Goal: Information Seeking & Learning: Find contact information

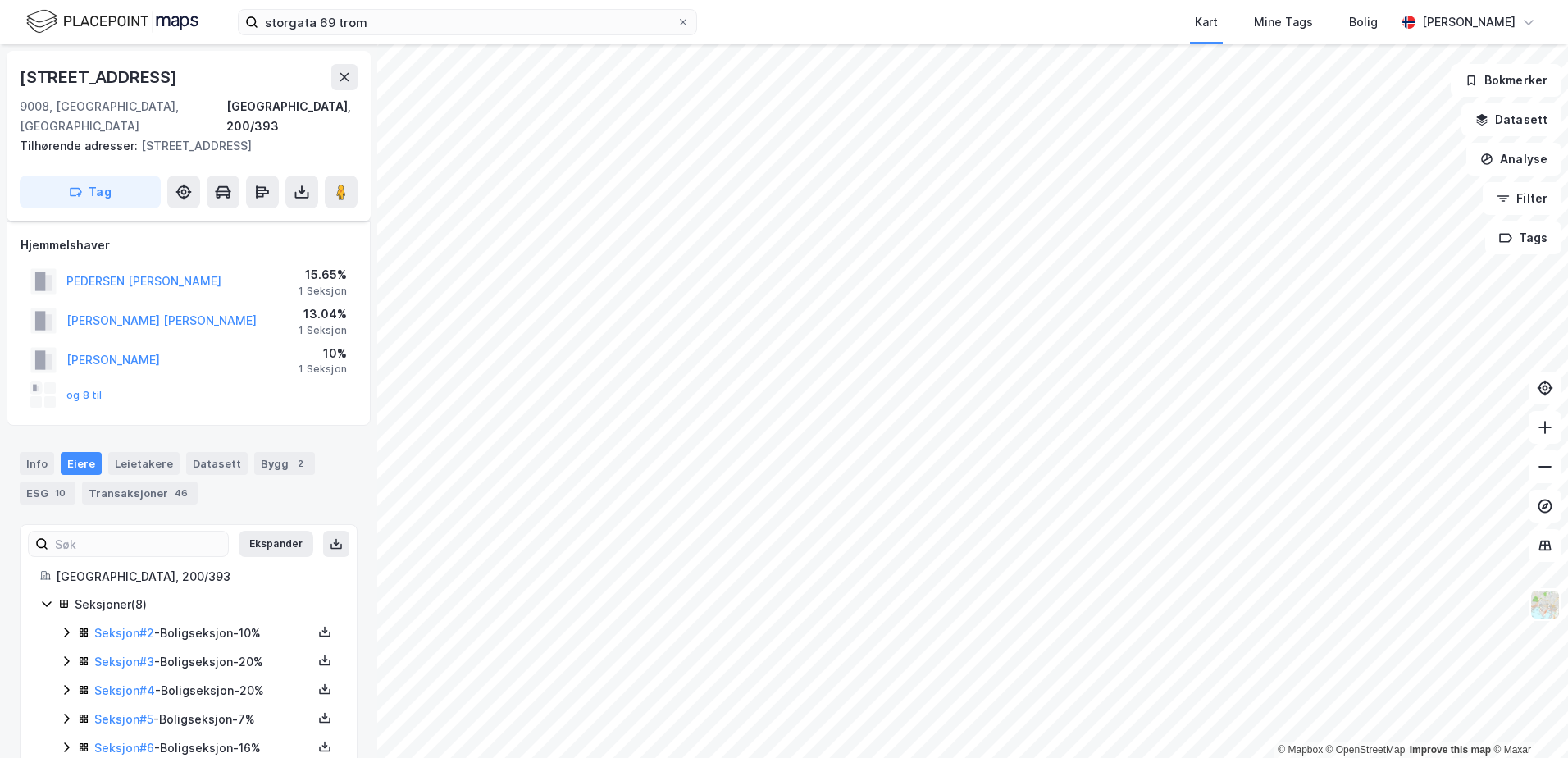
scroll to position [26, 0]
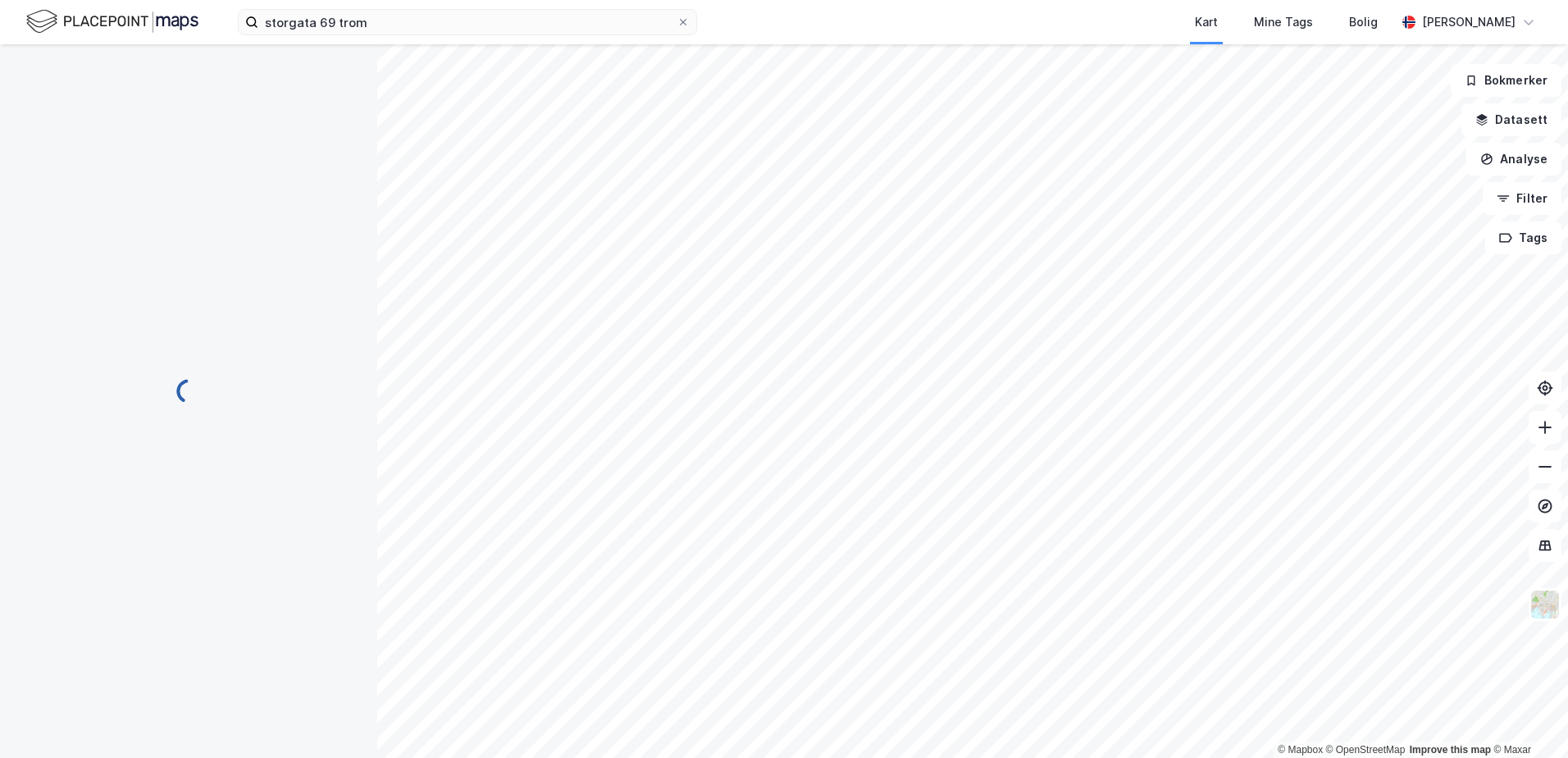
scroll to position [26, 0]
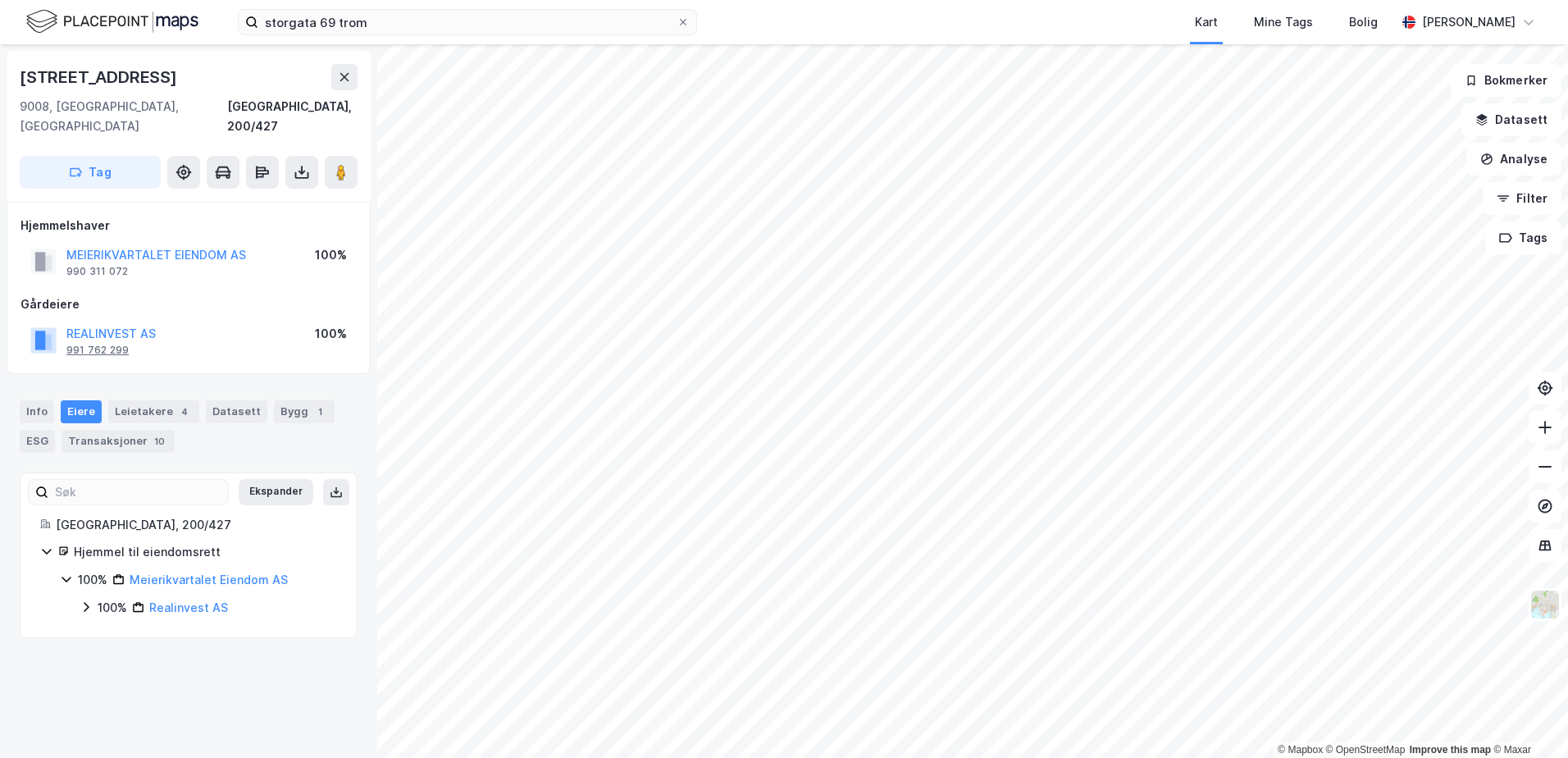
click at [109, 344] on div "991 762 299" at bounding box center [98, 350] width 62 height 13
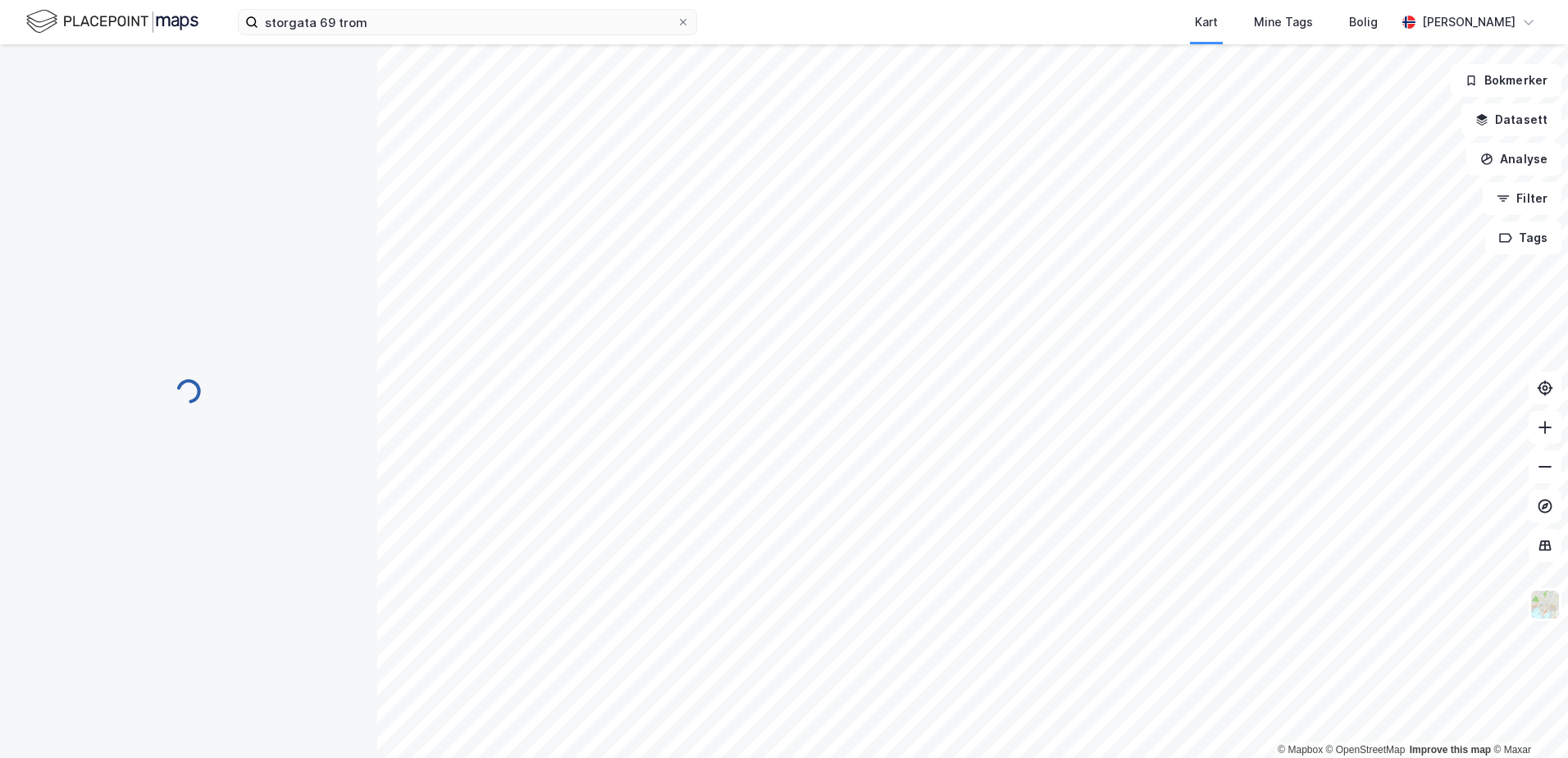
scroll to position [26, 0]
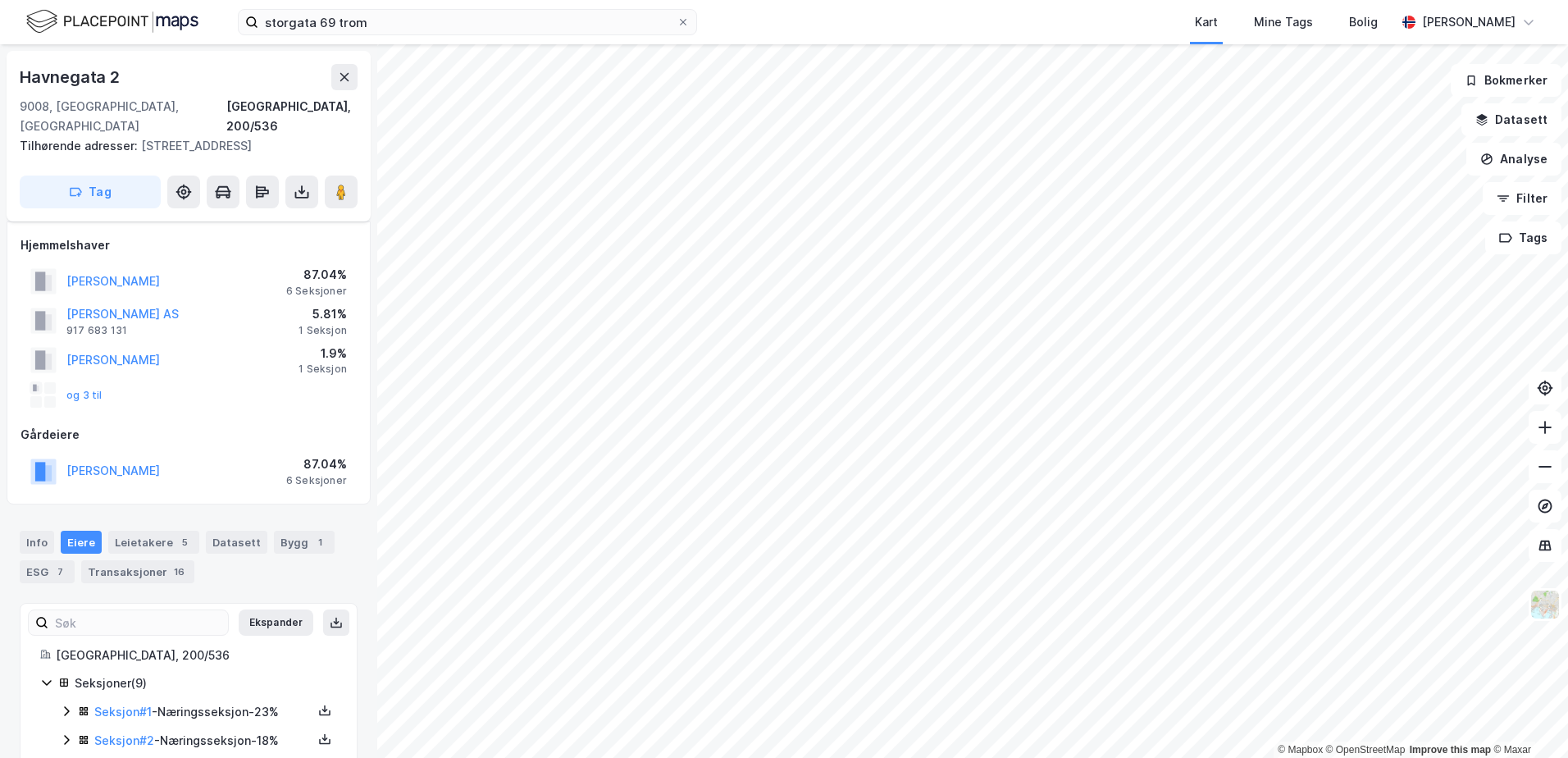
scroll to position [26, 0]
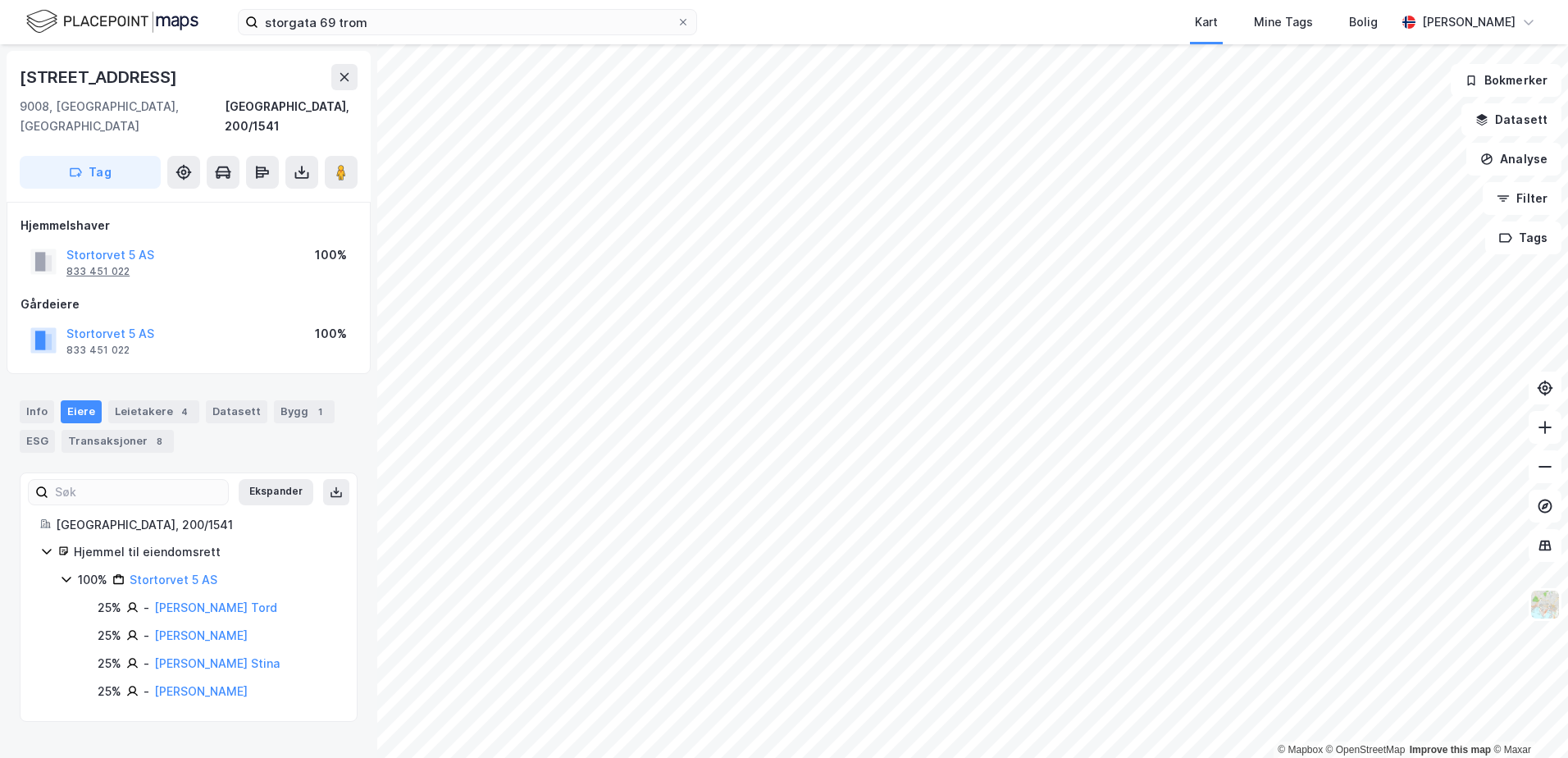
click at [102, 265] on div "833 451 022" at bounding box center [98, 271] width 63 height 13
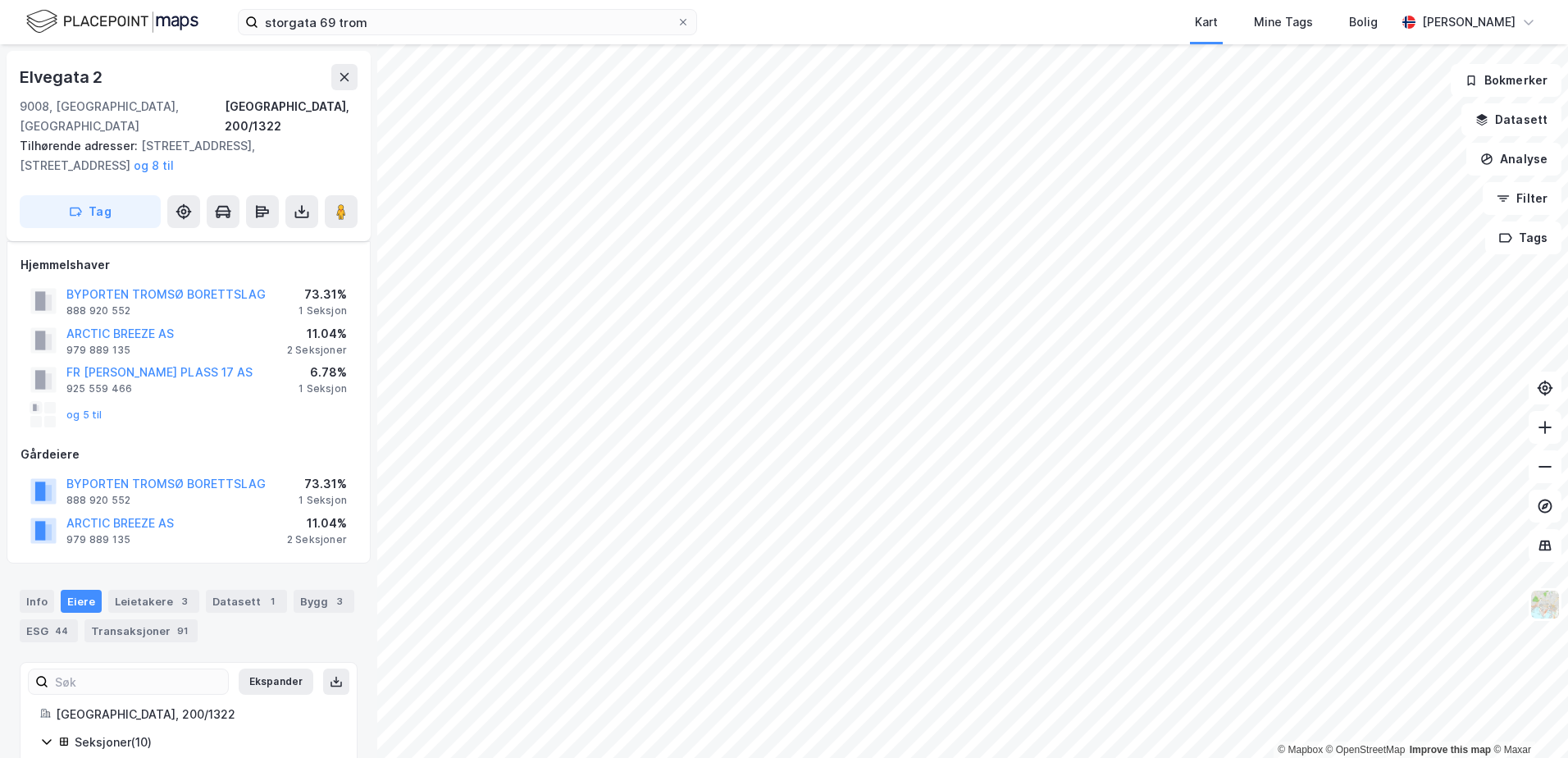
scroll to position [15, 0]
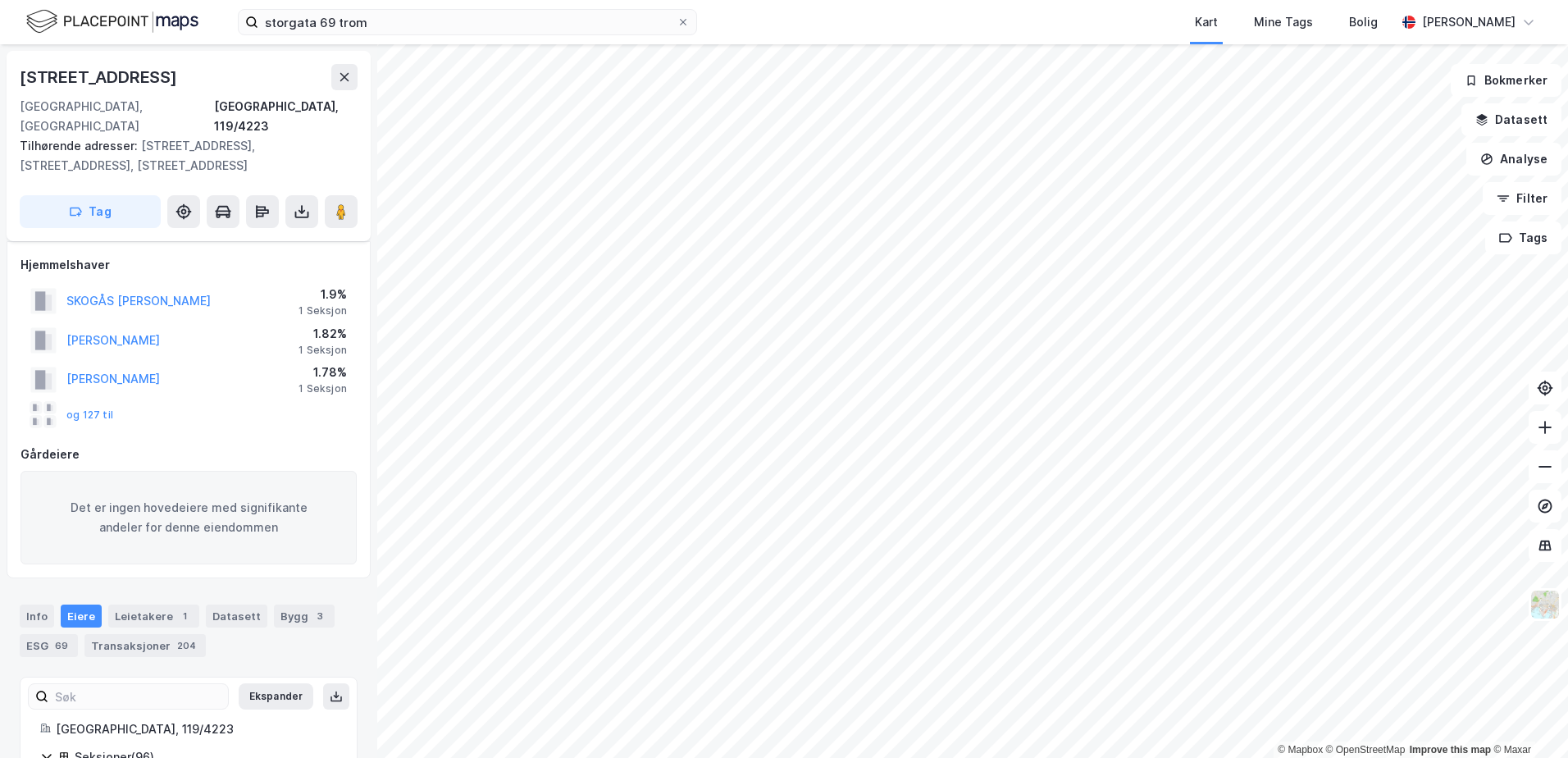
scroll to position [15, 0]
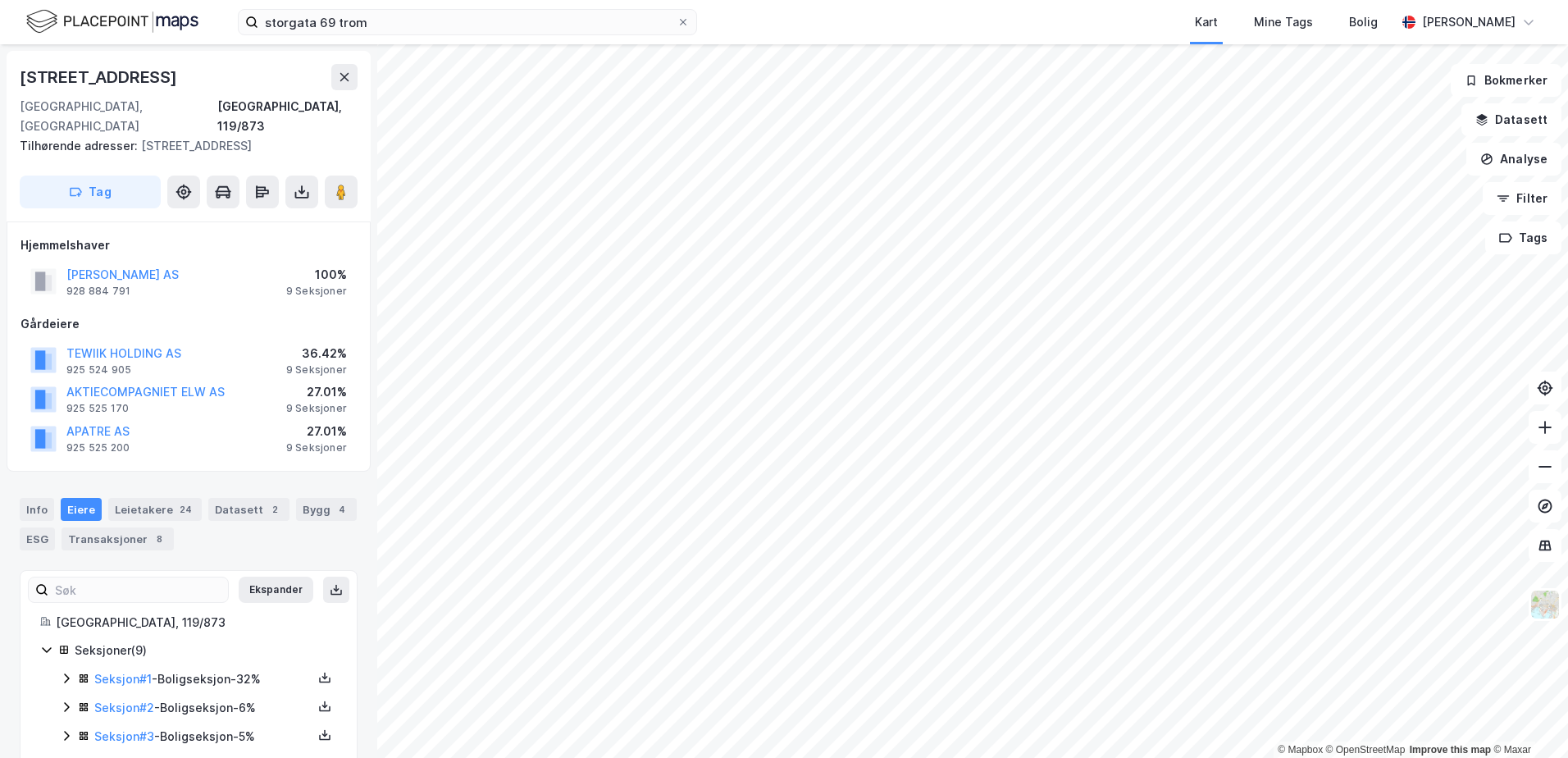
scroll to position [15, 0]
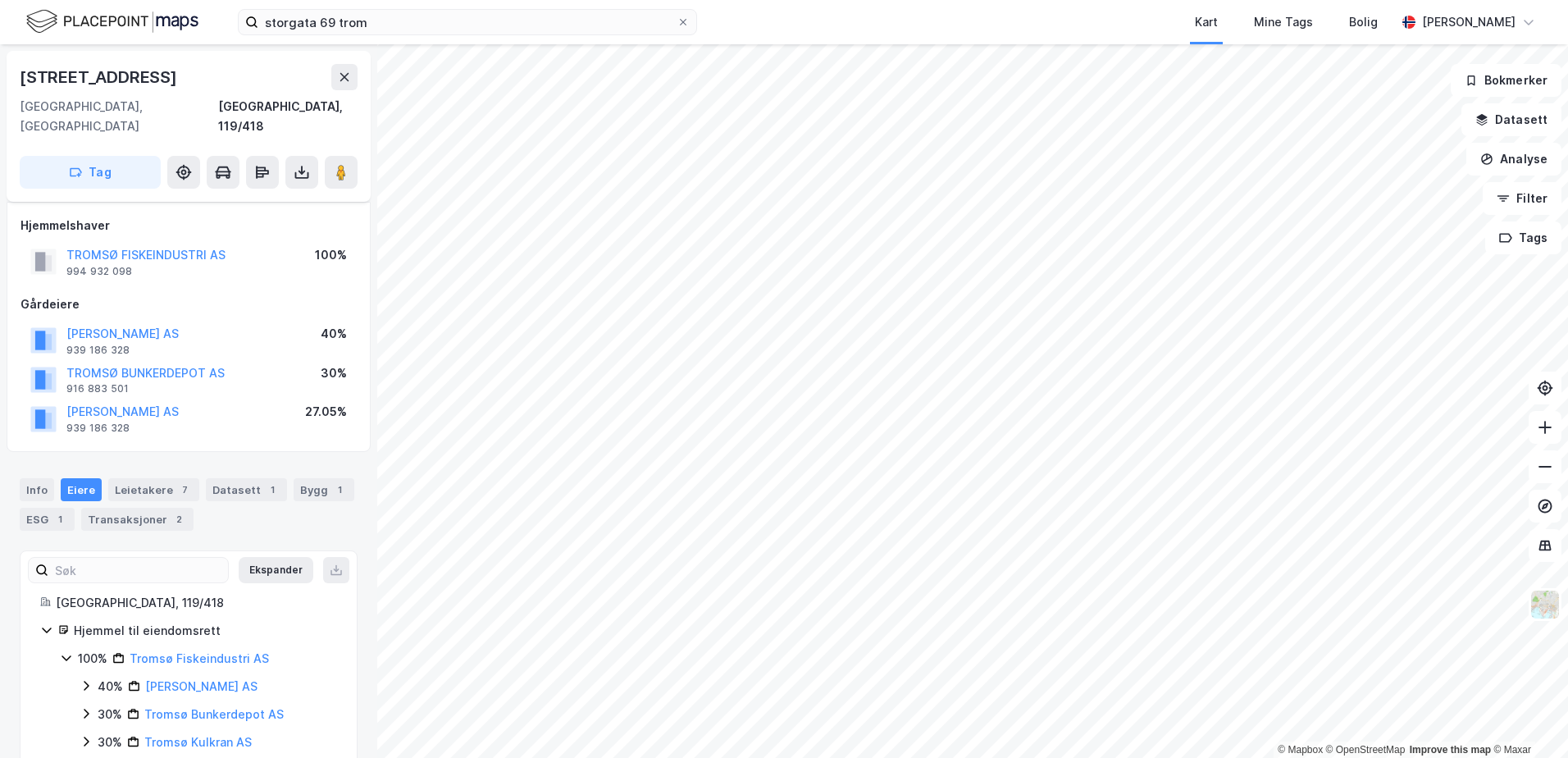
scroll to position [15, 0]
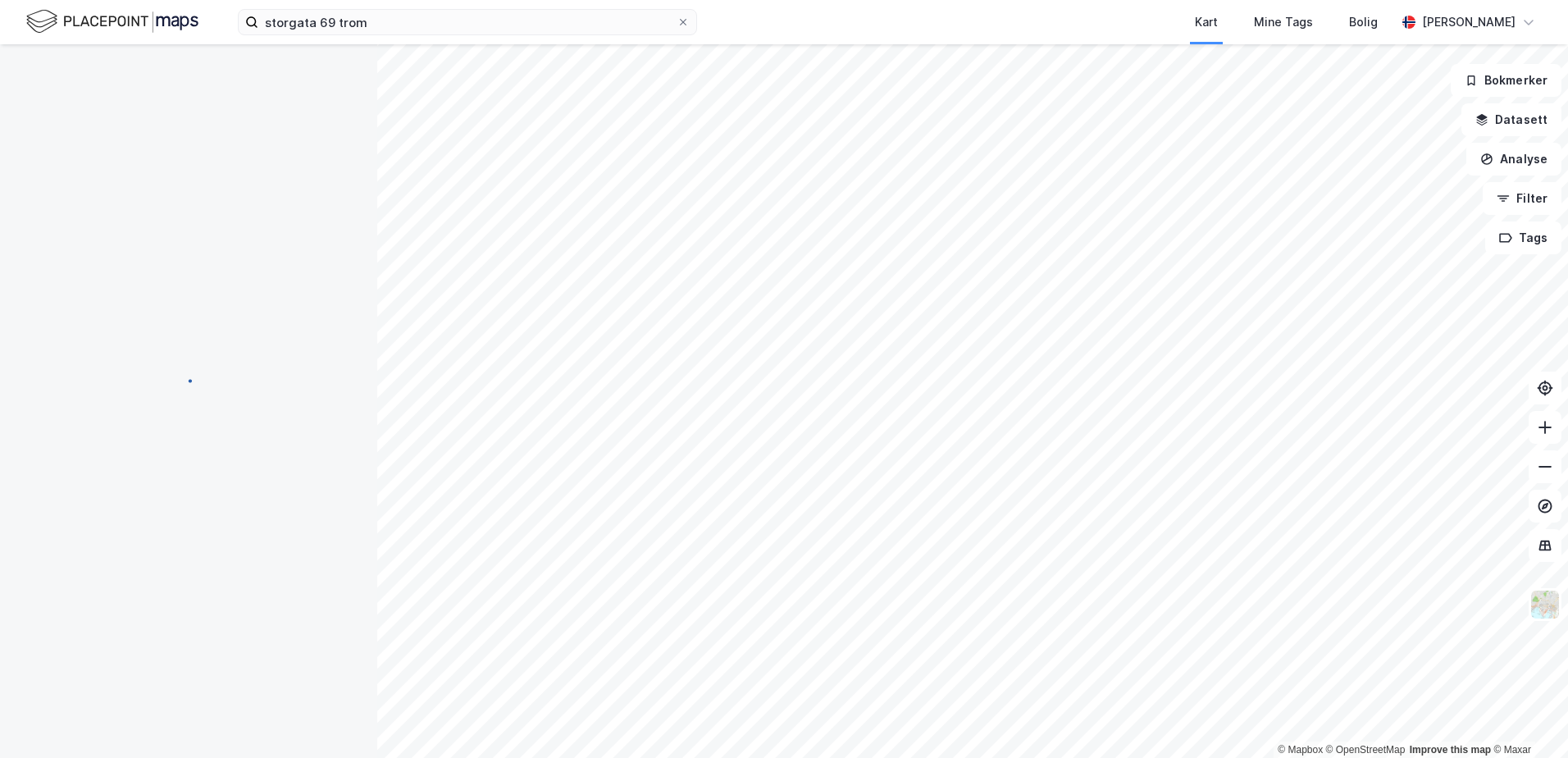
scroll to position [15, 0]
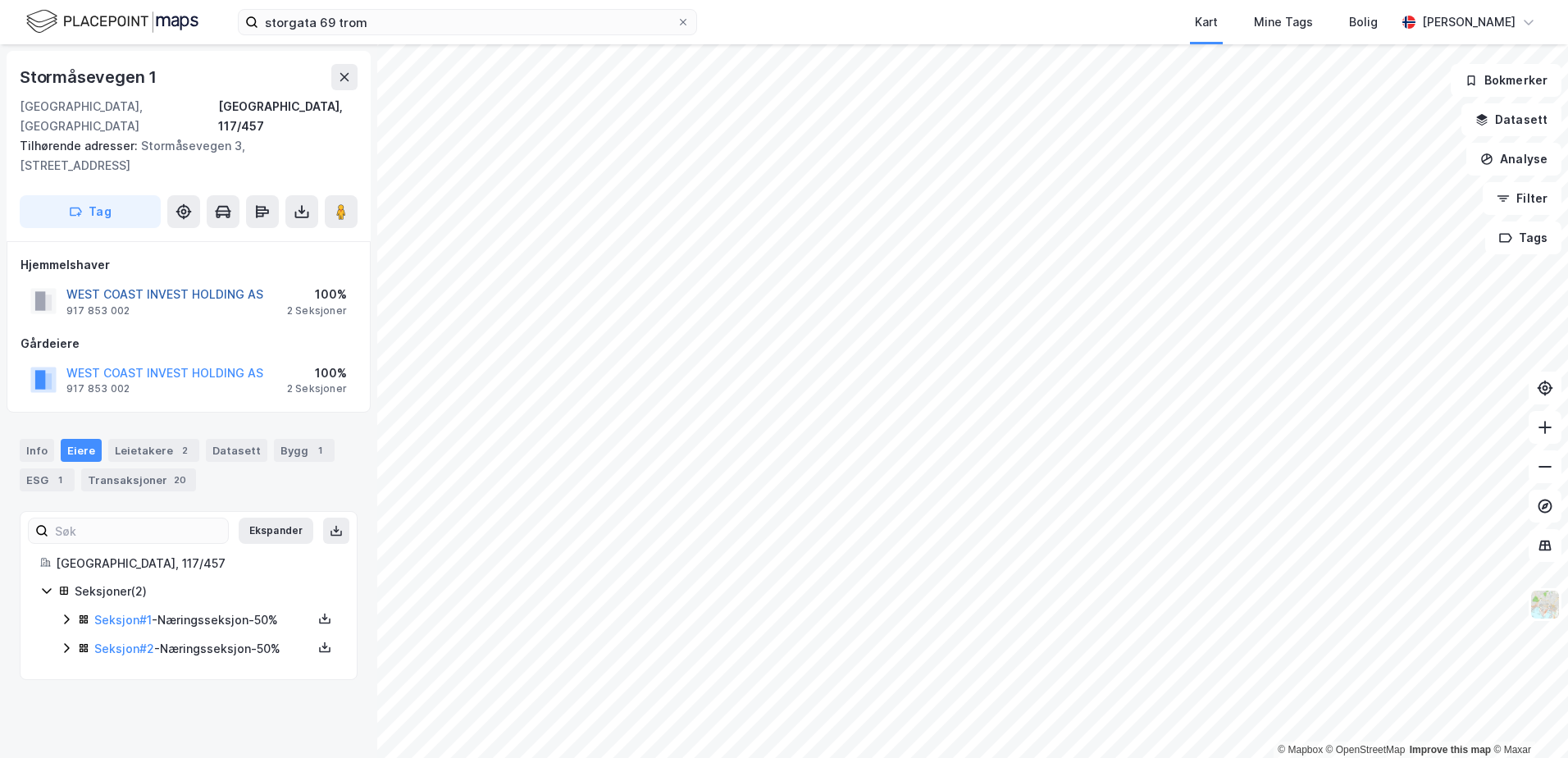
click at [0, 0] on button "WEST COAST INVEST HOLDING AS" at bounding box center [0, 0] width 0 height 0
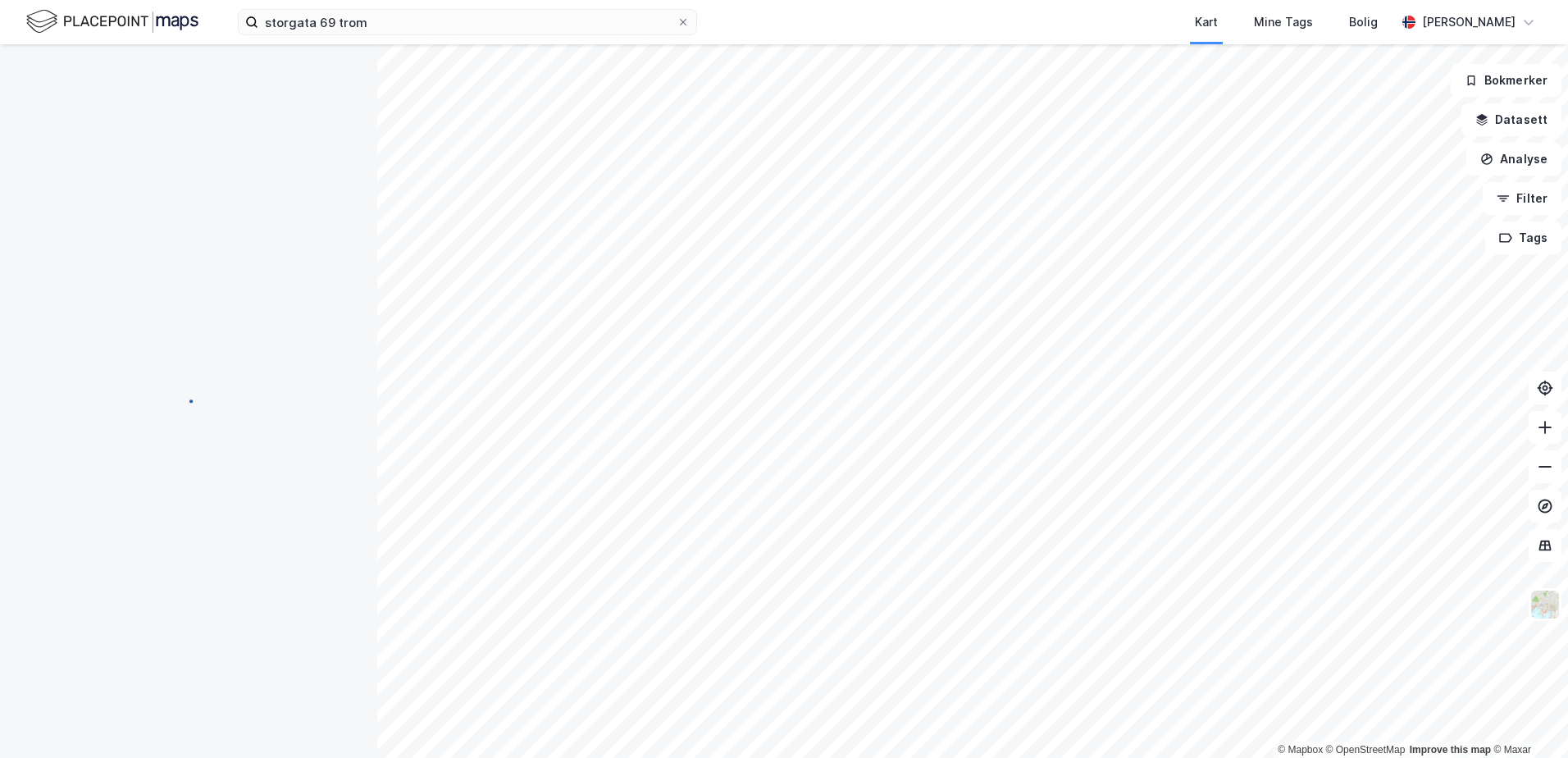
scroll to position [13, 0]
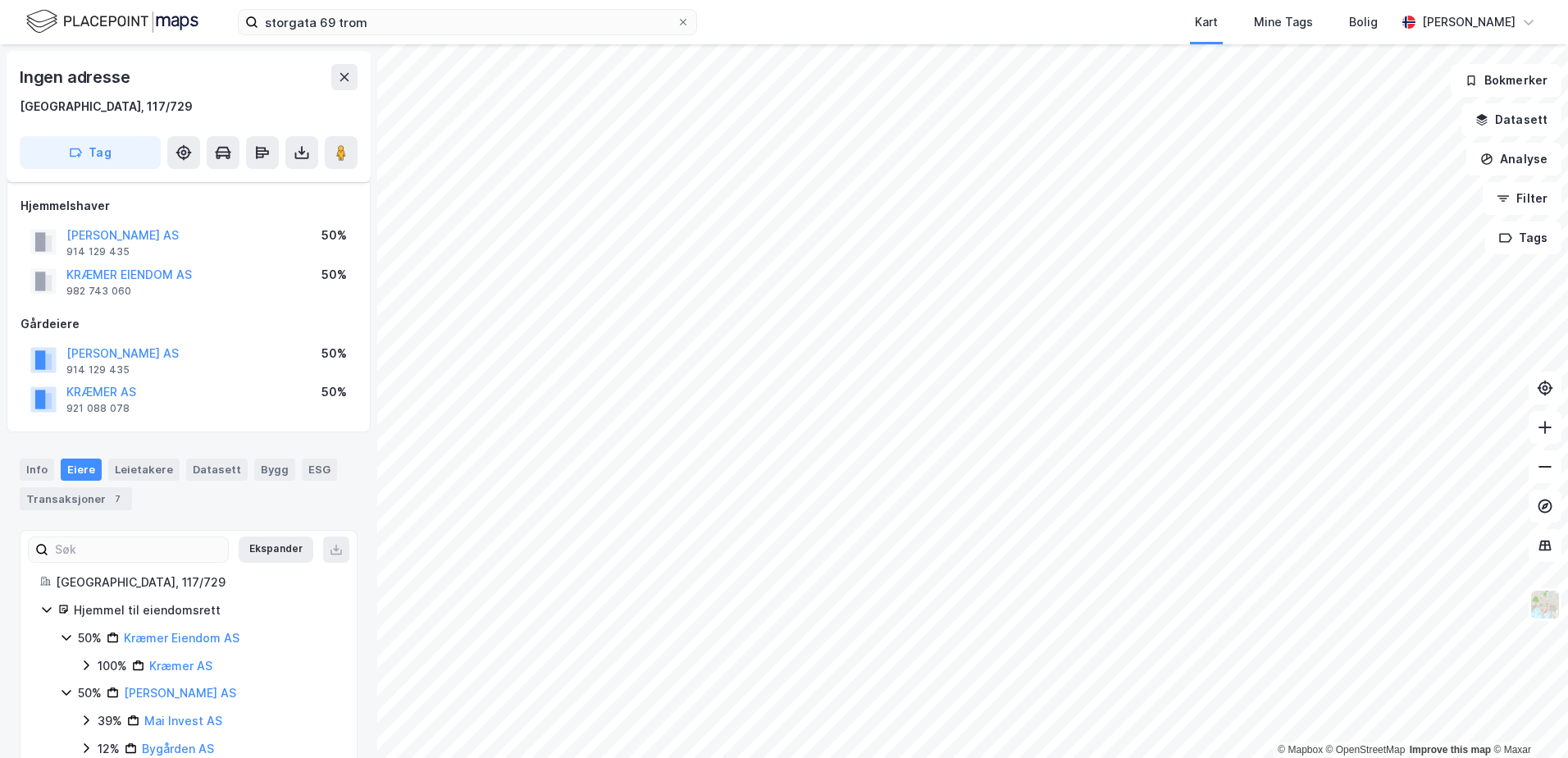
scroll to position [13, 0]
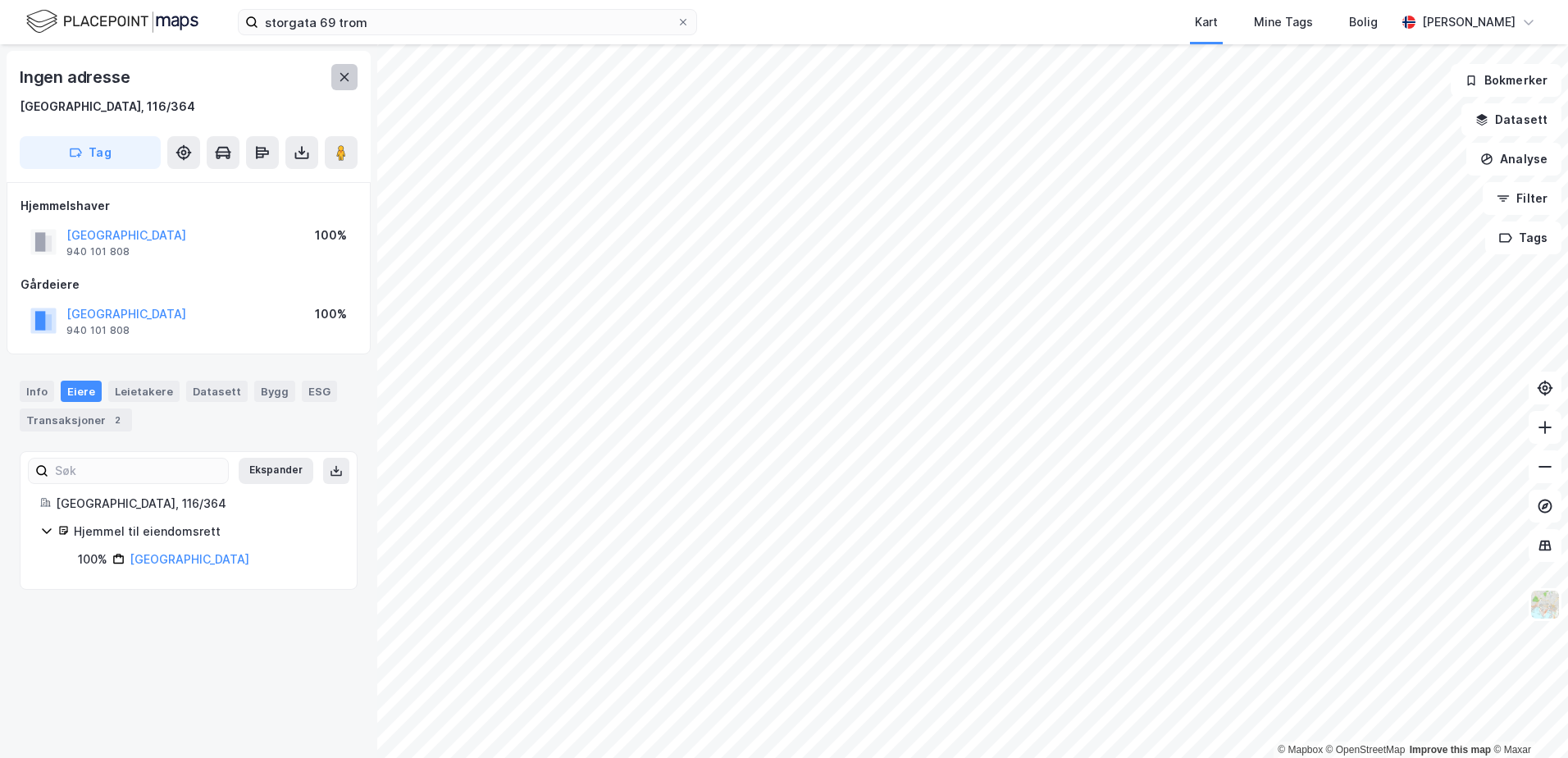
click at [344, 82] on button at bounding box center [344, 77] width 26 height 26
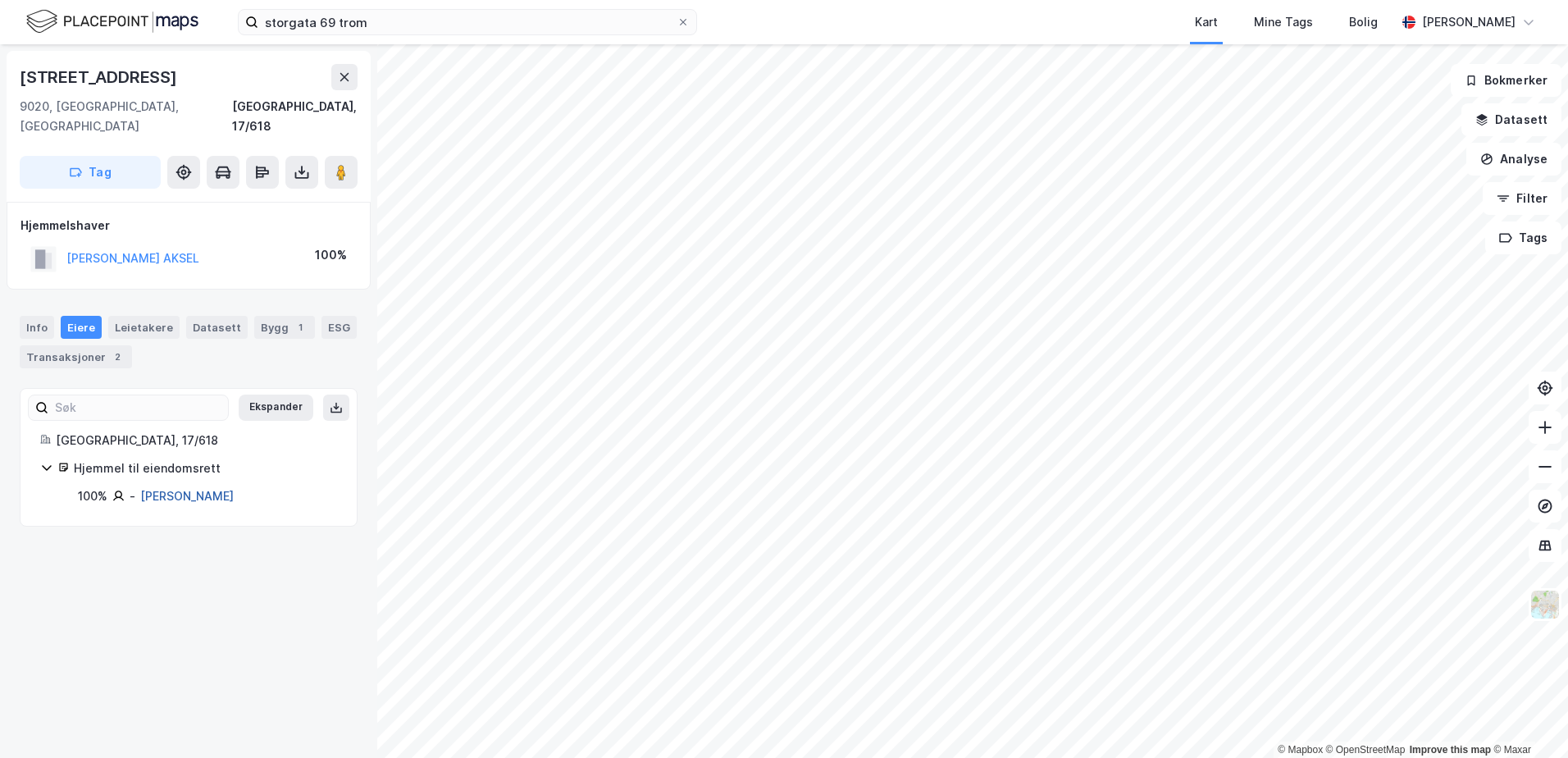
click at [232, 489] on link "[PERSON_NAME]" at bounding box center [187, 496] width 94 height 14
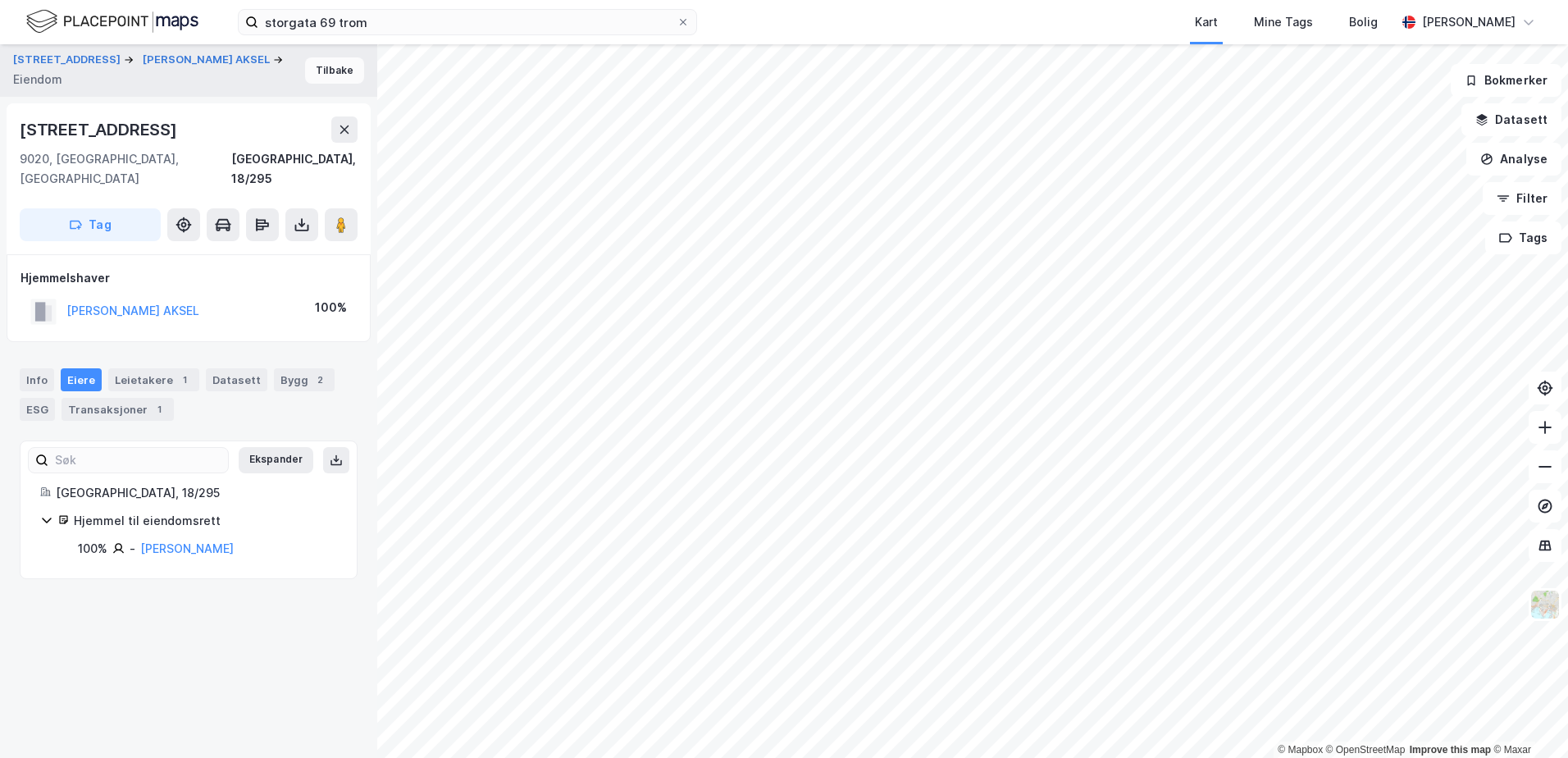
click at [328, 76] on button "Tilbake" at bounding box center [335, 70] width 59 height 26
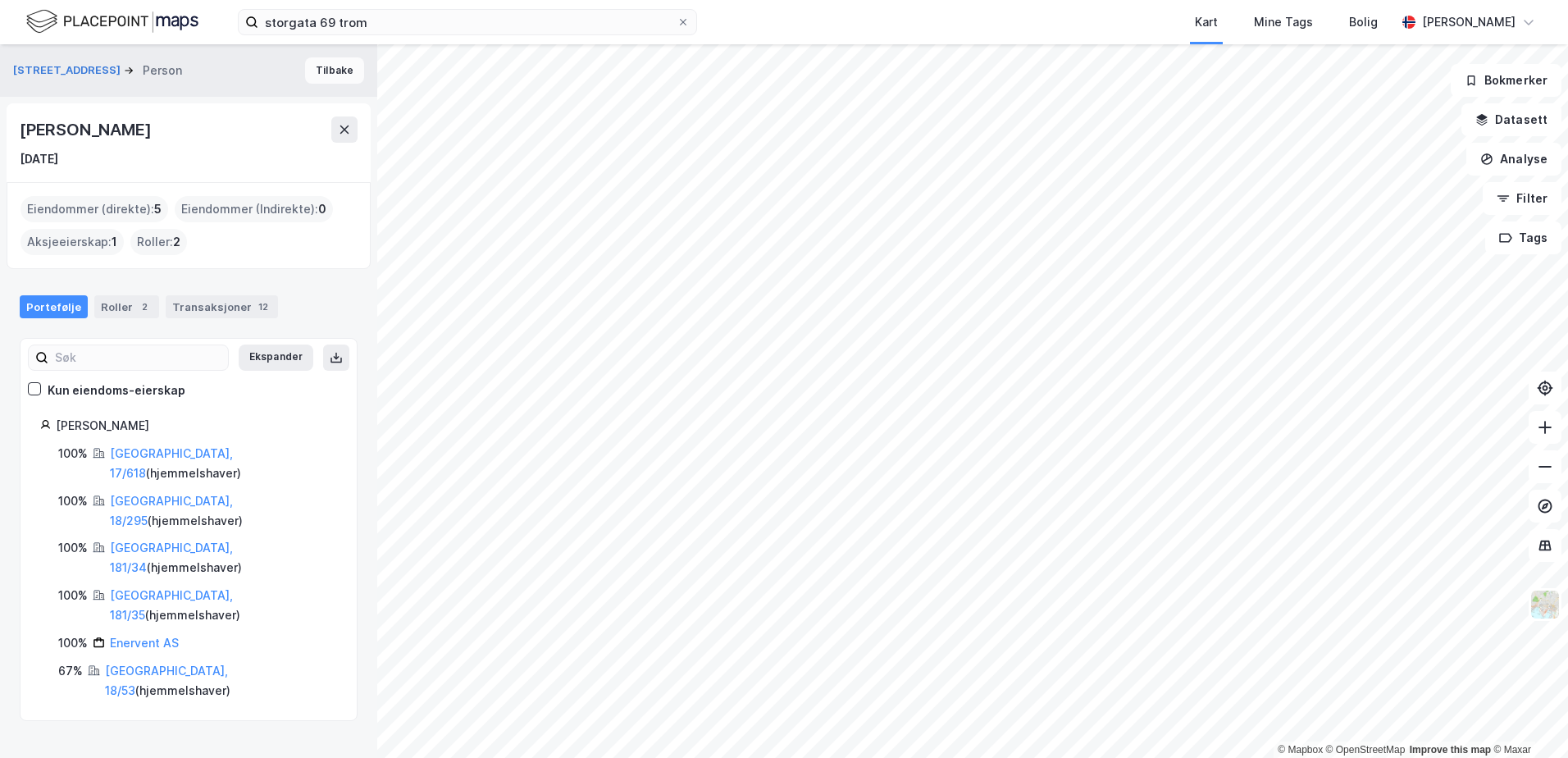
click at [327, 67] on button "Tilbake" at bounding box center [335, 70] width 59 height 26
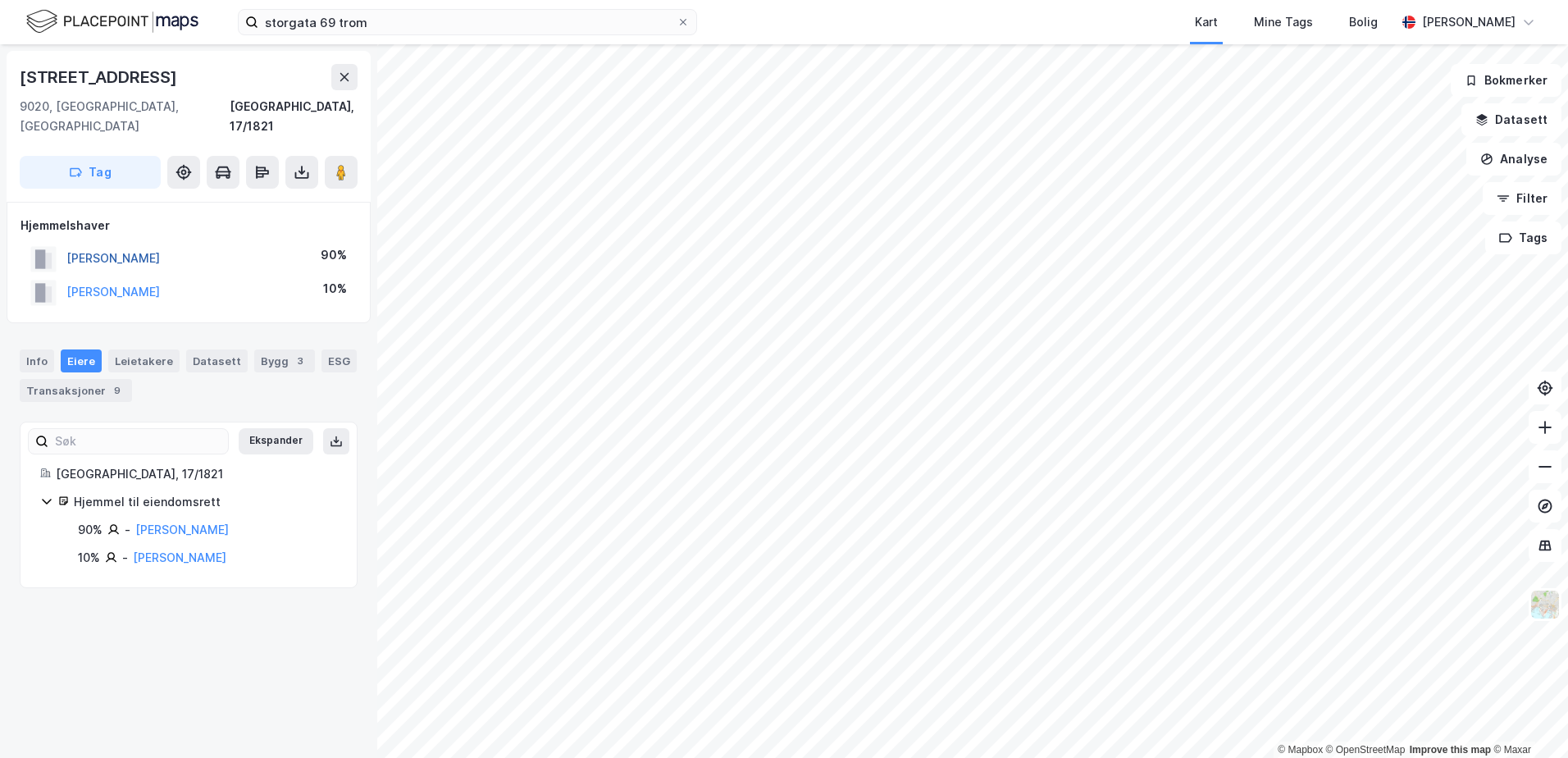
click at [0, 0] on button "[PERSON_NAME]" at bounding box center [0, 0] width 0 height 0
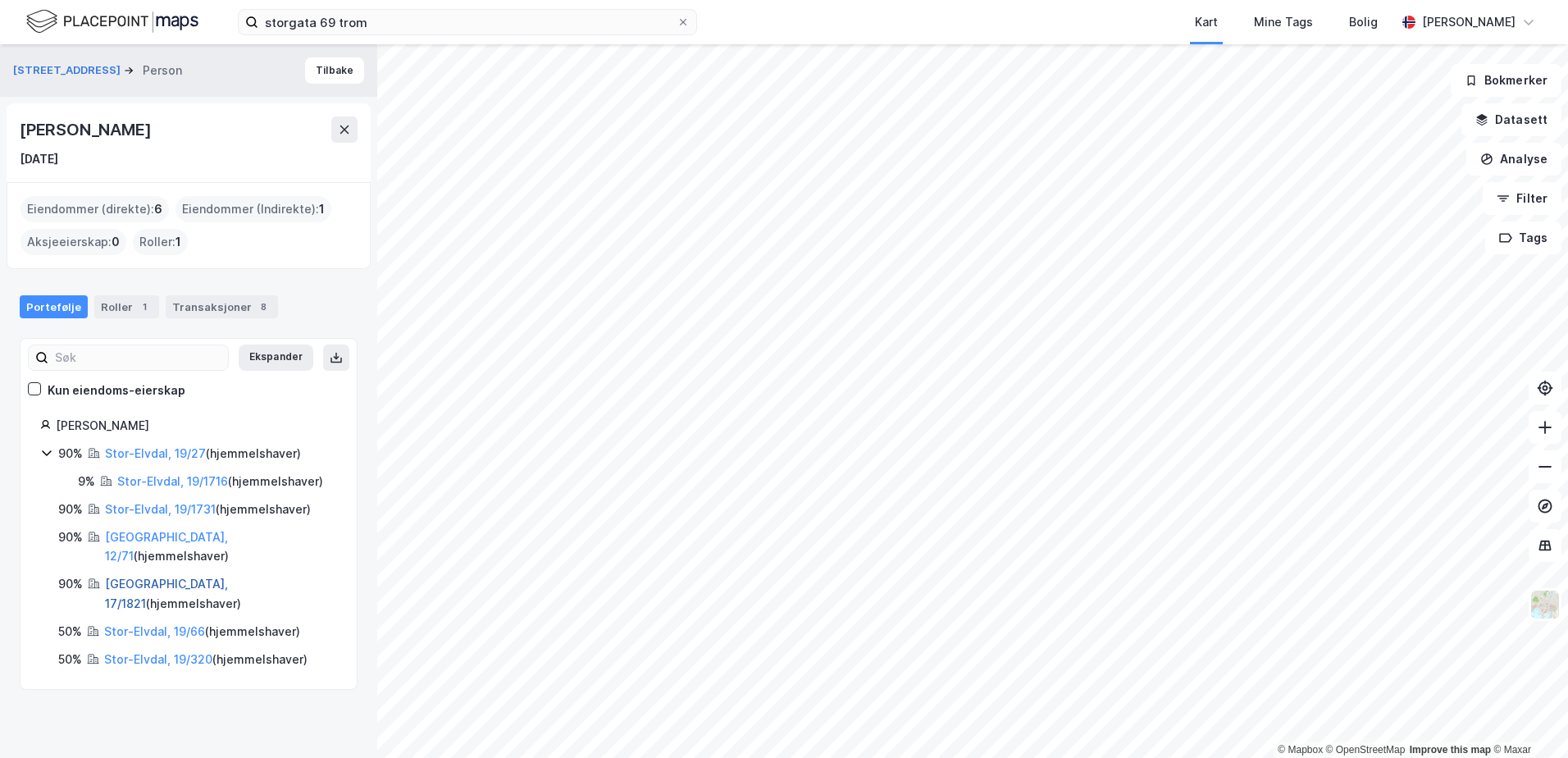
click at [134, 577] on link "[GEOGRAPHIC_DATA], 17/1821" at bounding box center [167, 593] width 123 height 34
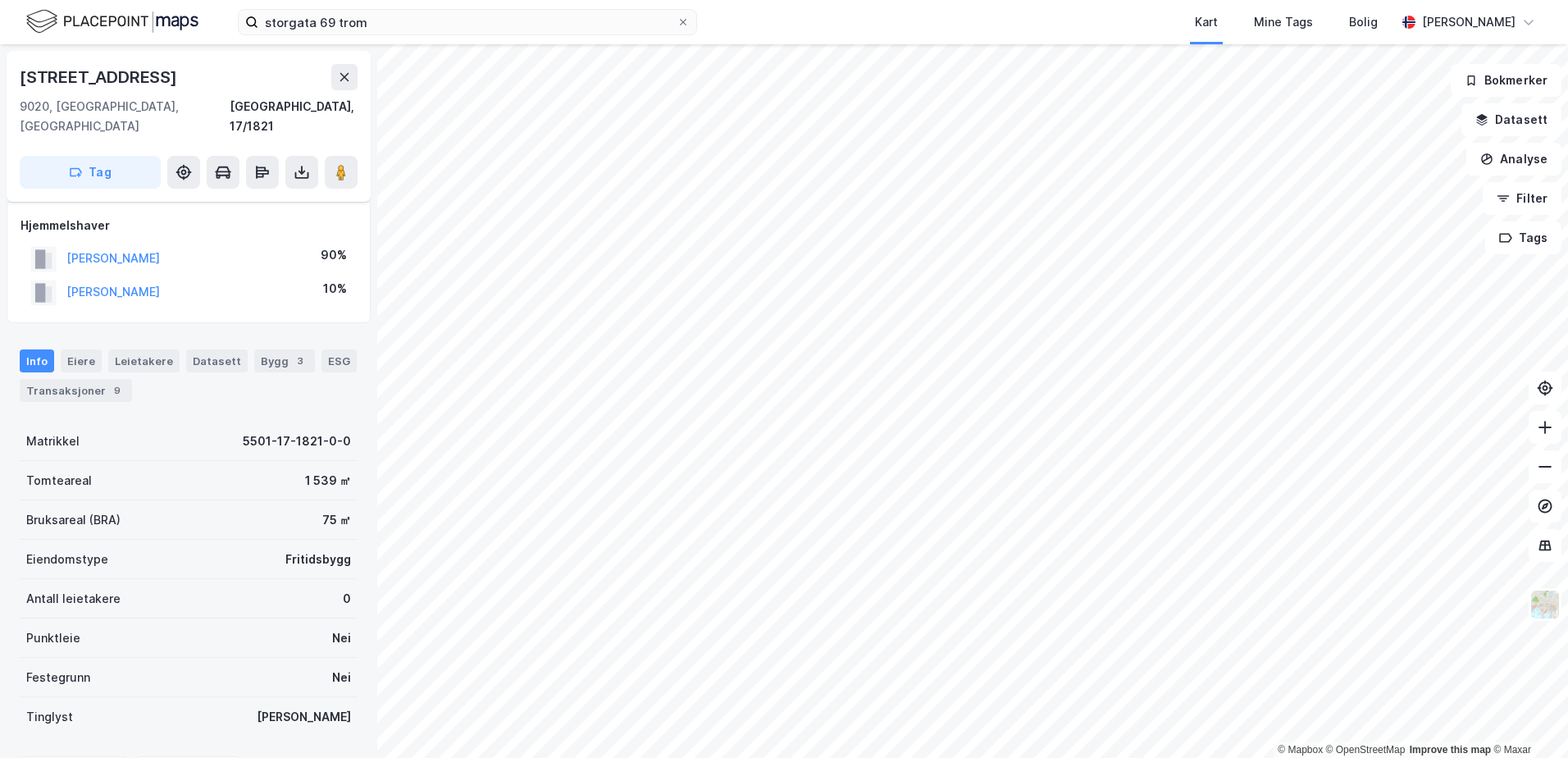
scroll to position [13, 0]
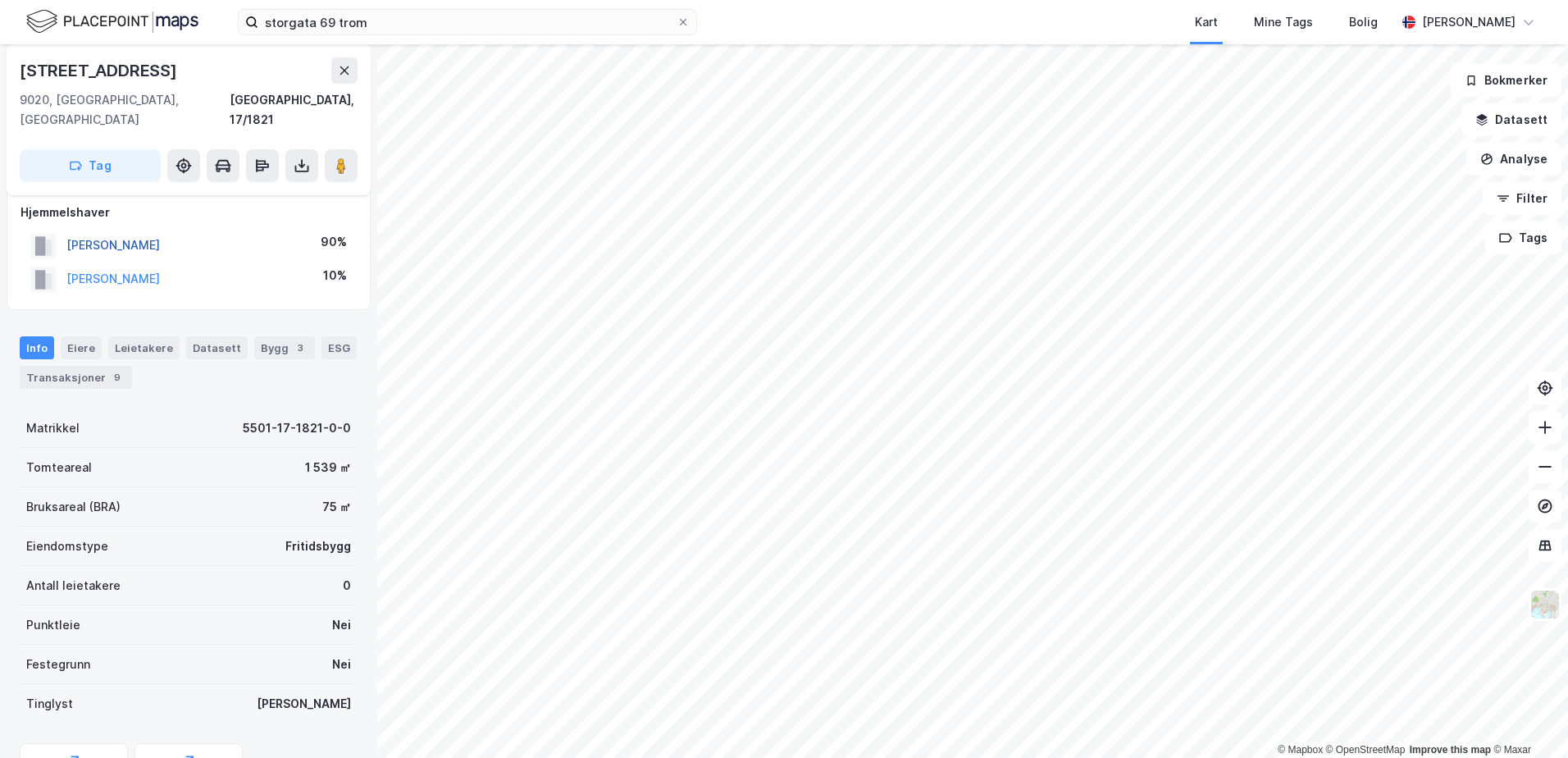
click at [0, 0] on button "[PERSON_NAME]" at bounding box center [0, 0] width 0 height 0
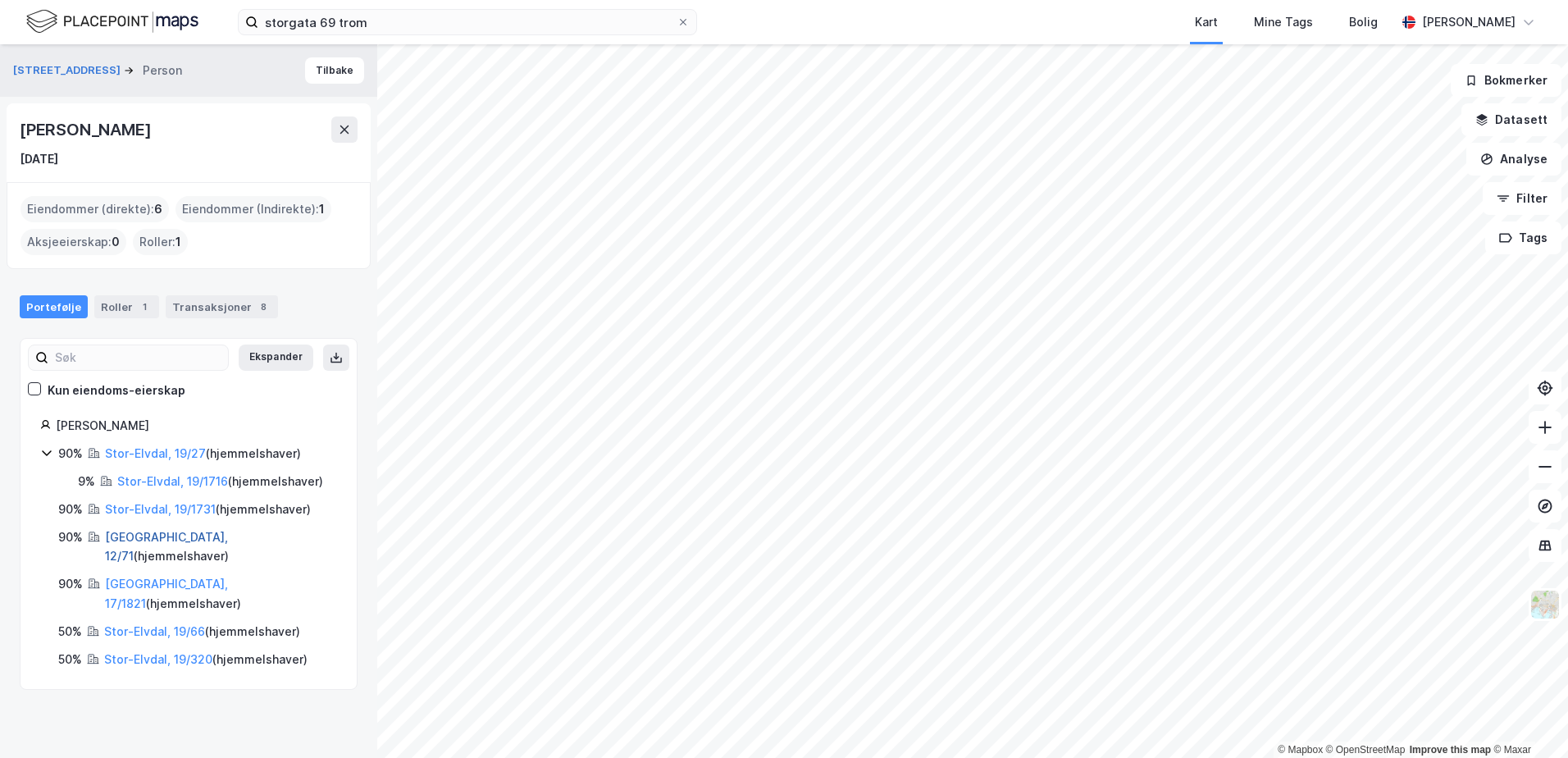
click at [150, 537] on link "[GEOGRAPHIC_DATA], 12/71" at bounding box center [167, 547] width 123 height 34
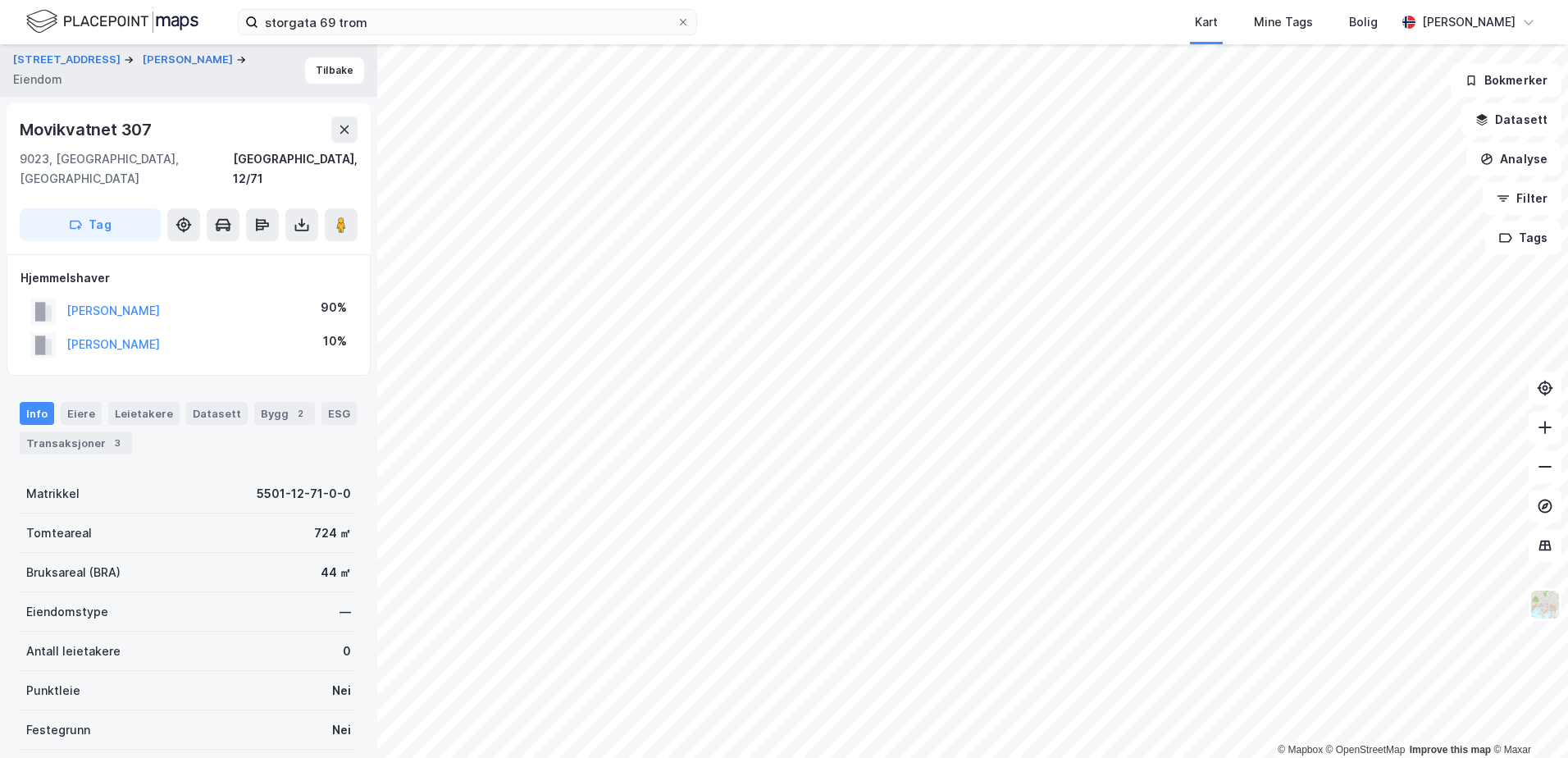
scroll to position [13, 0]
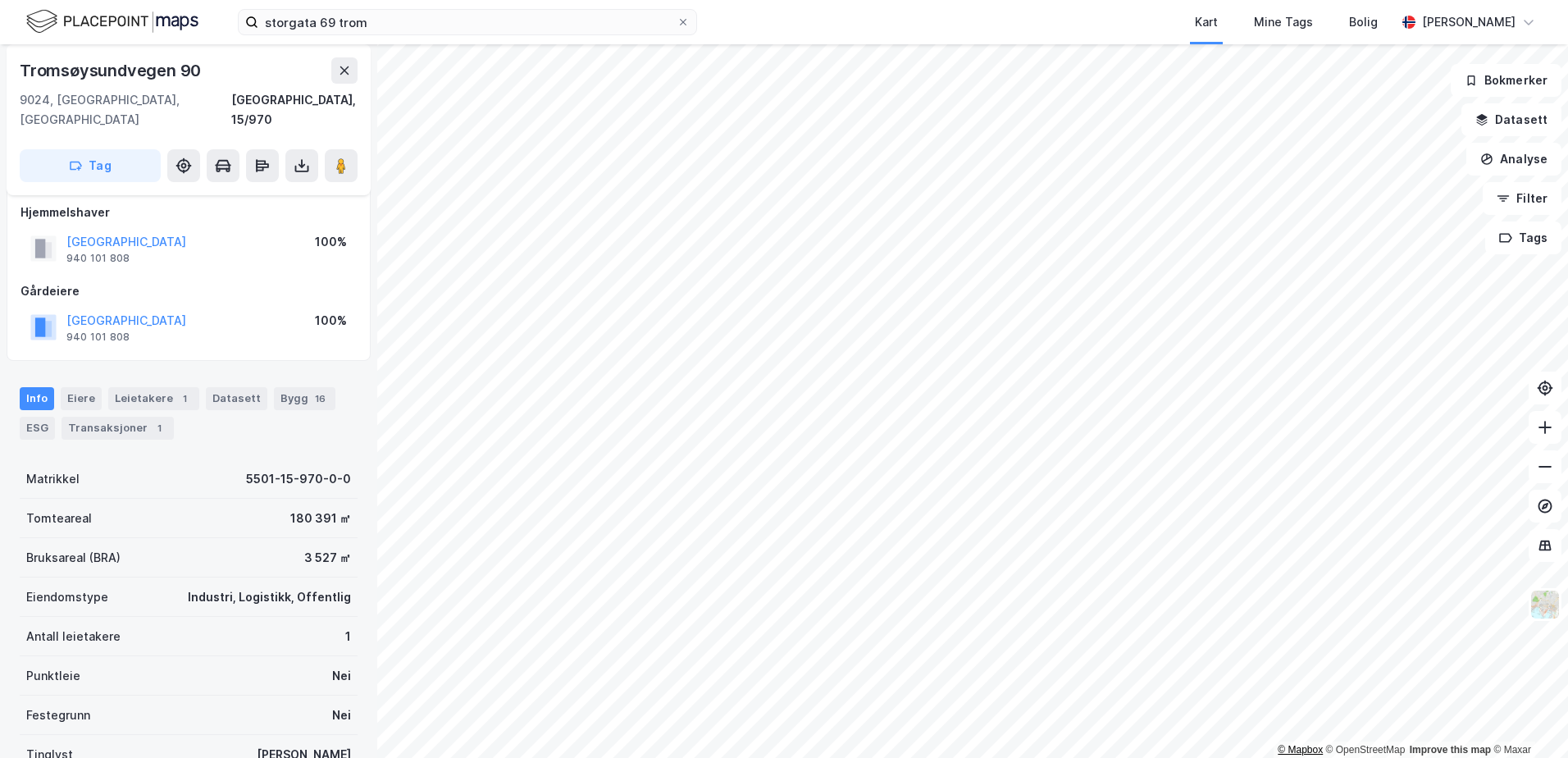
scroll to position [13, 0]
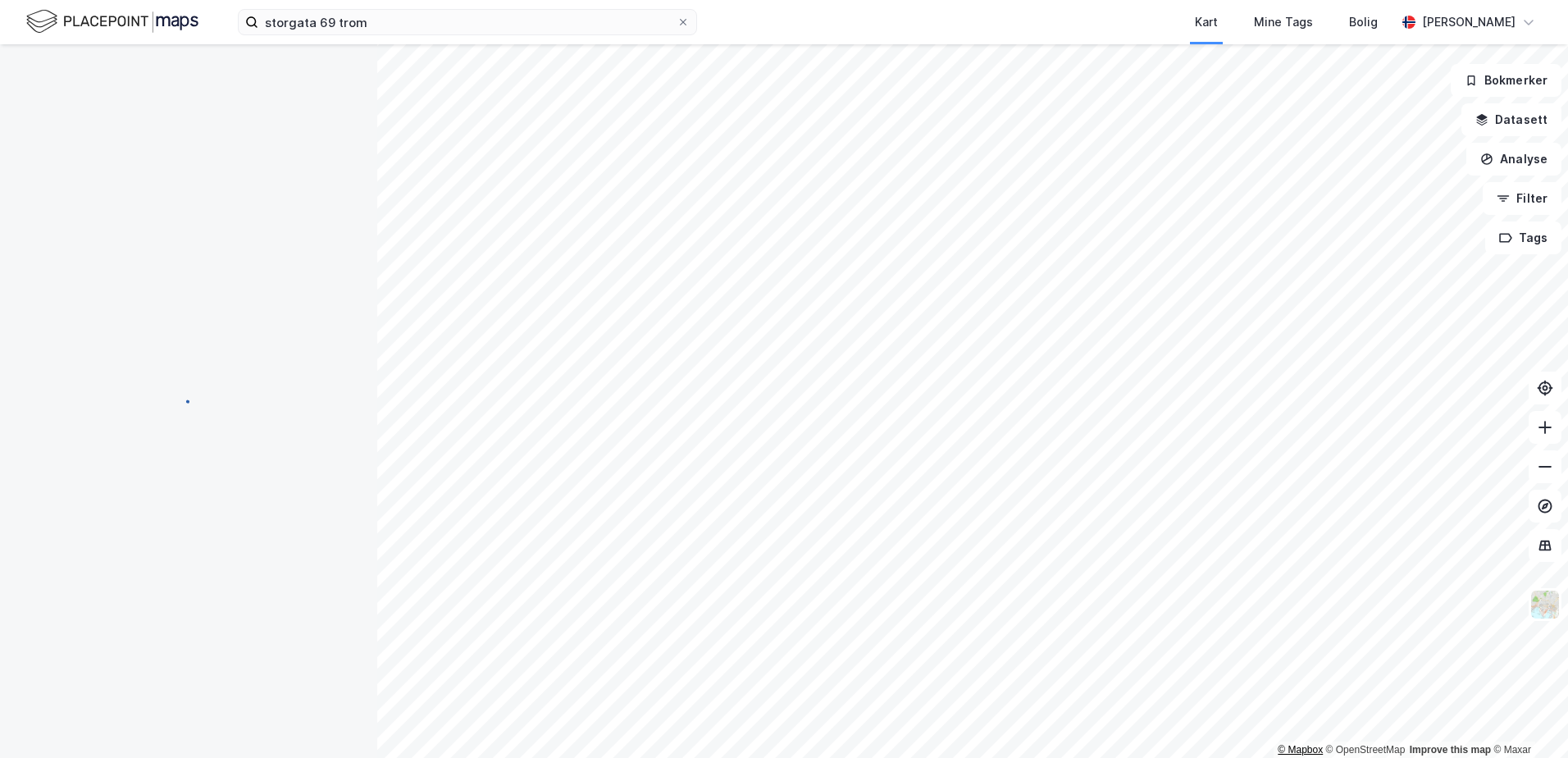
scroll to position [13, 0]
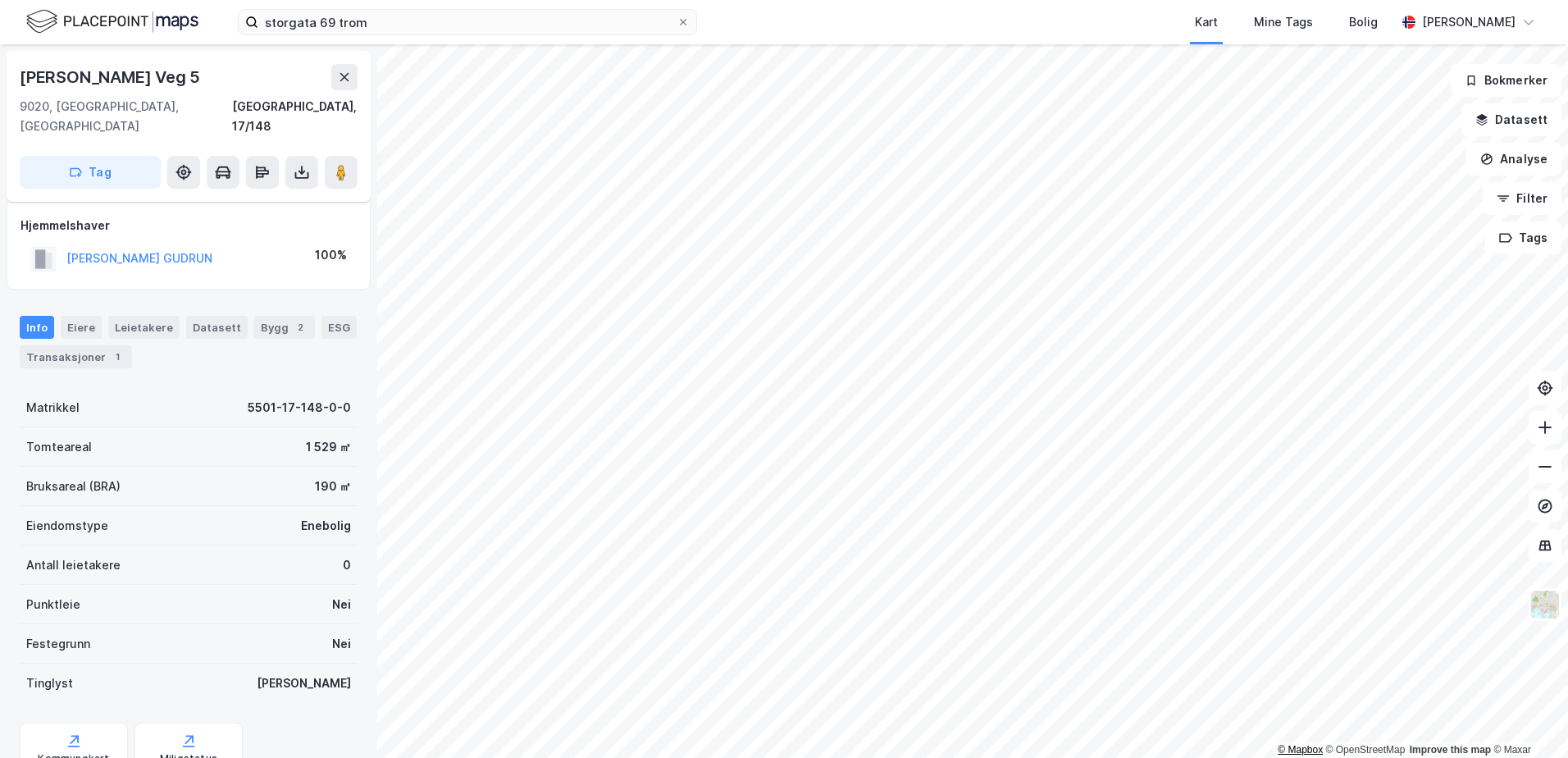
scroll to position [13, 0]
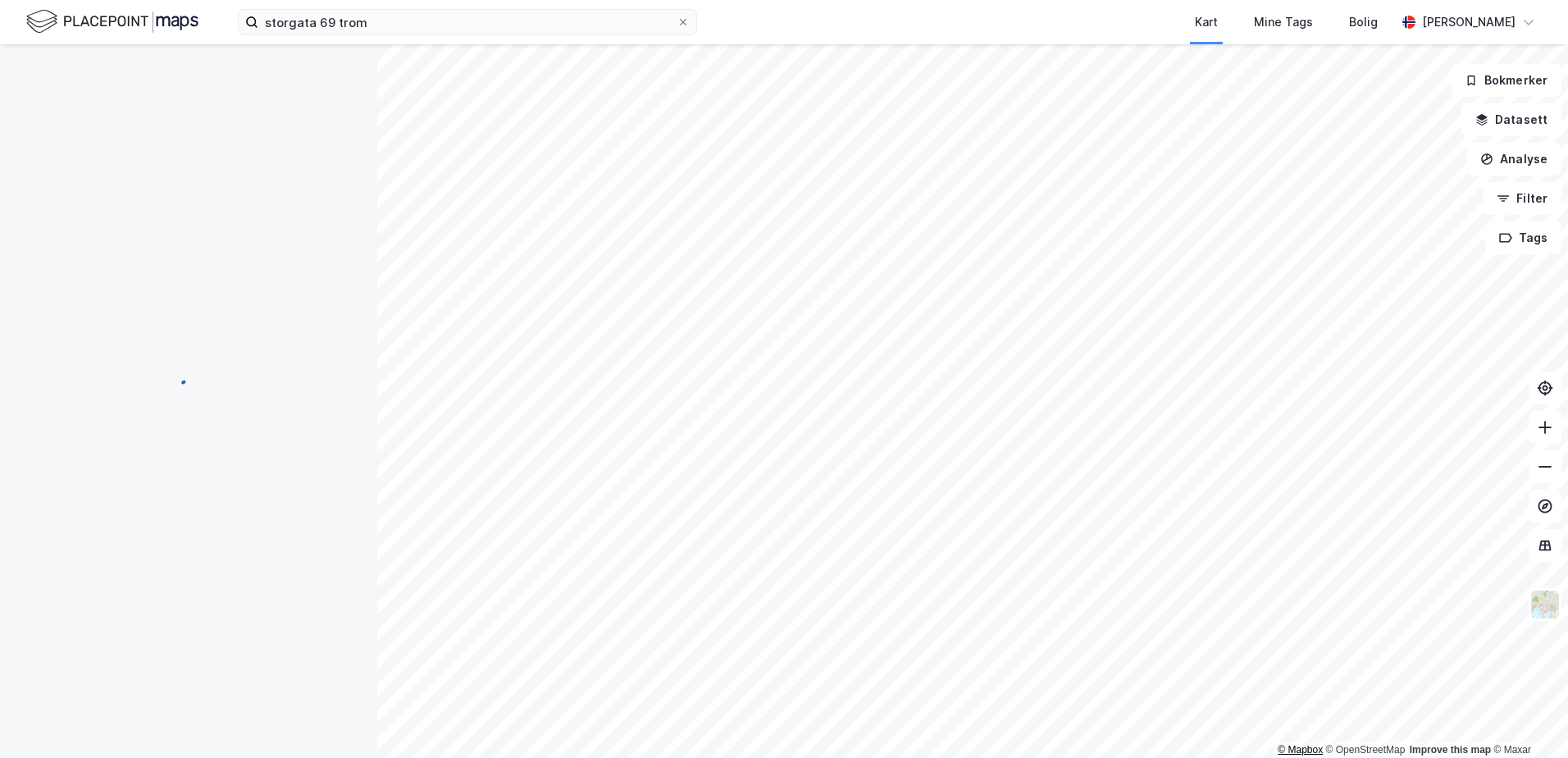
scroll to position [13, 0]
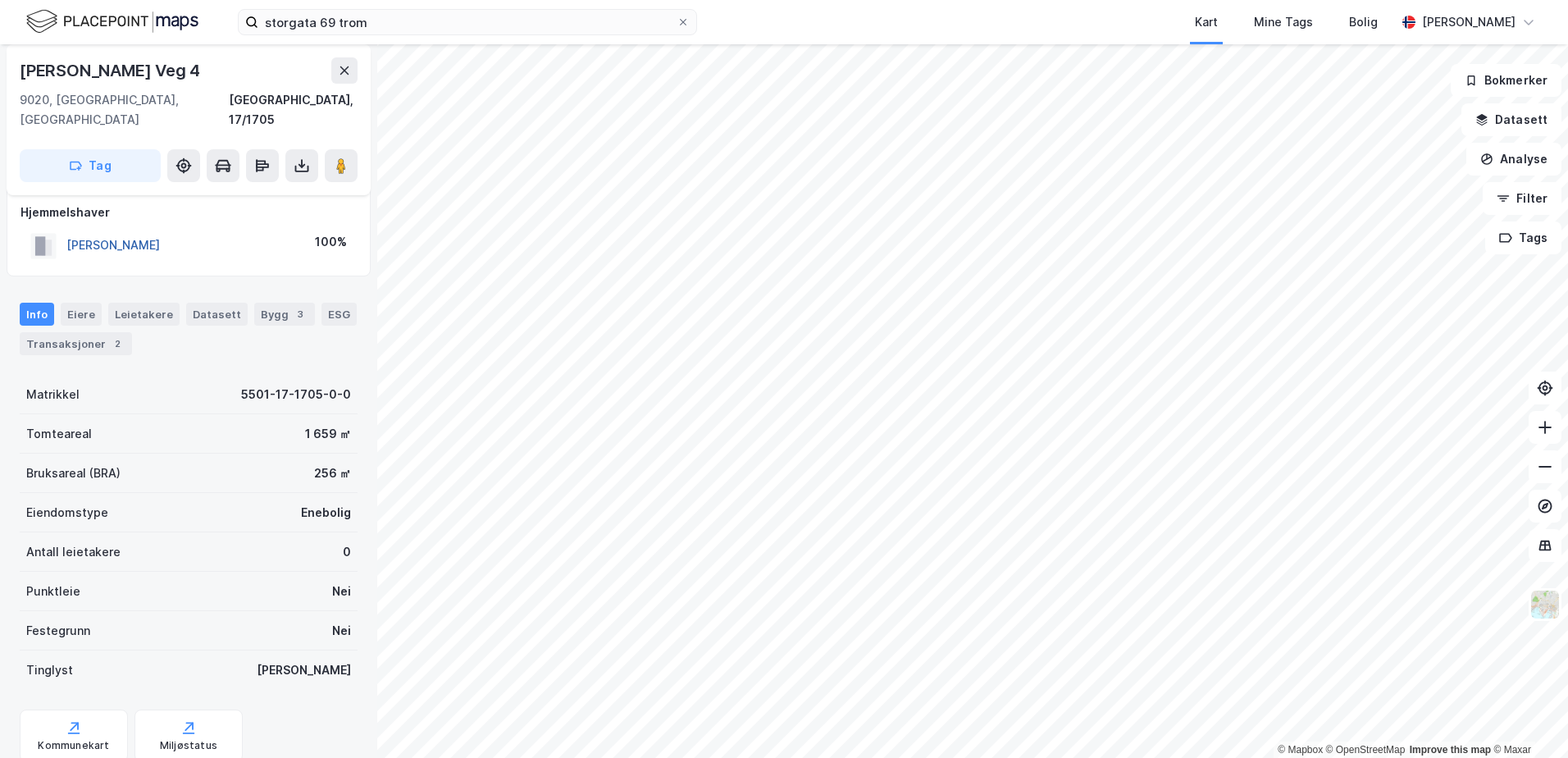
click at [0, 0] on button "[PERSON_NAME]" at bounding box center [0, 0] width 0 height 0
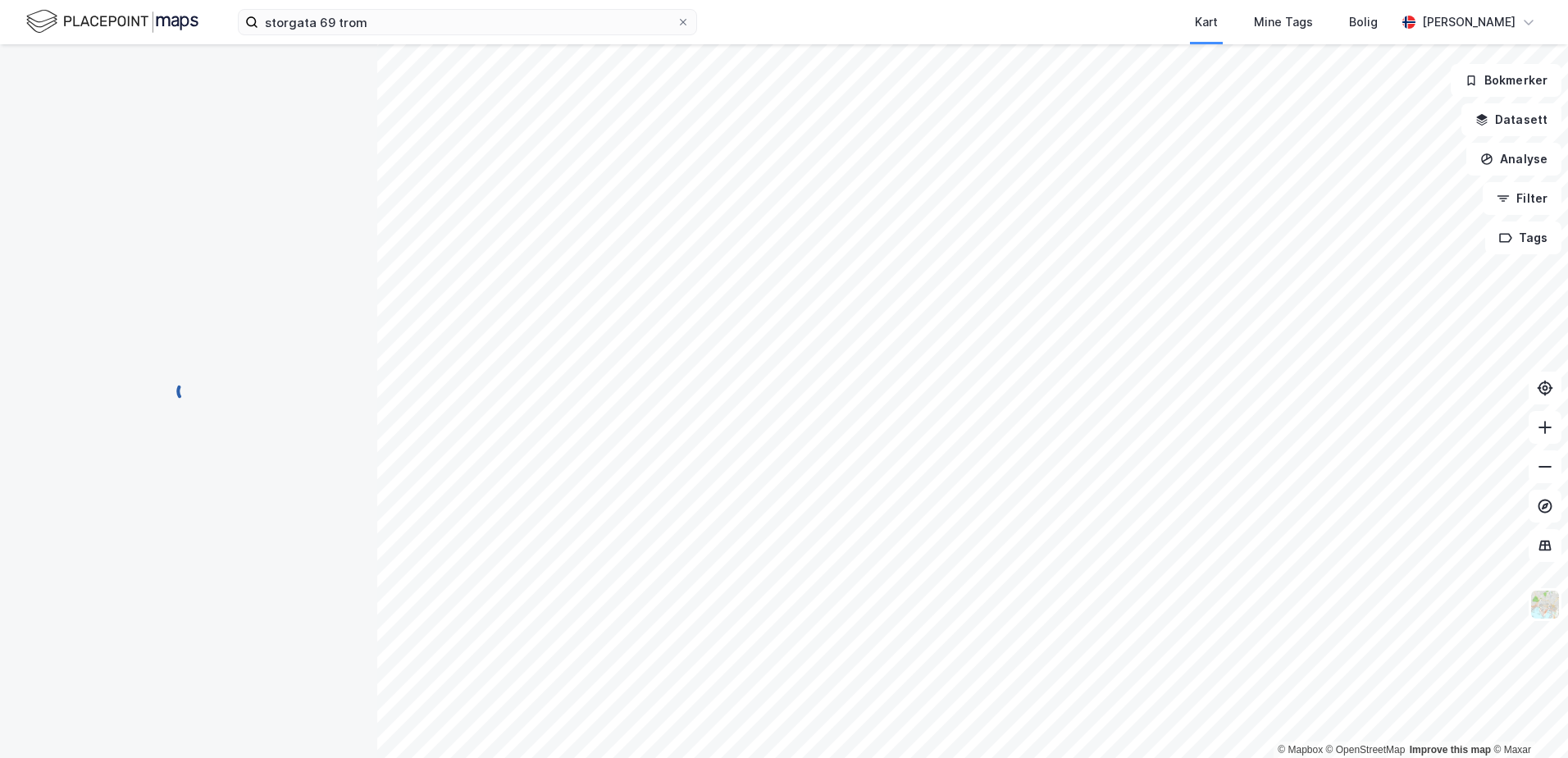
scroll to position [13, 0]
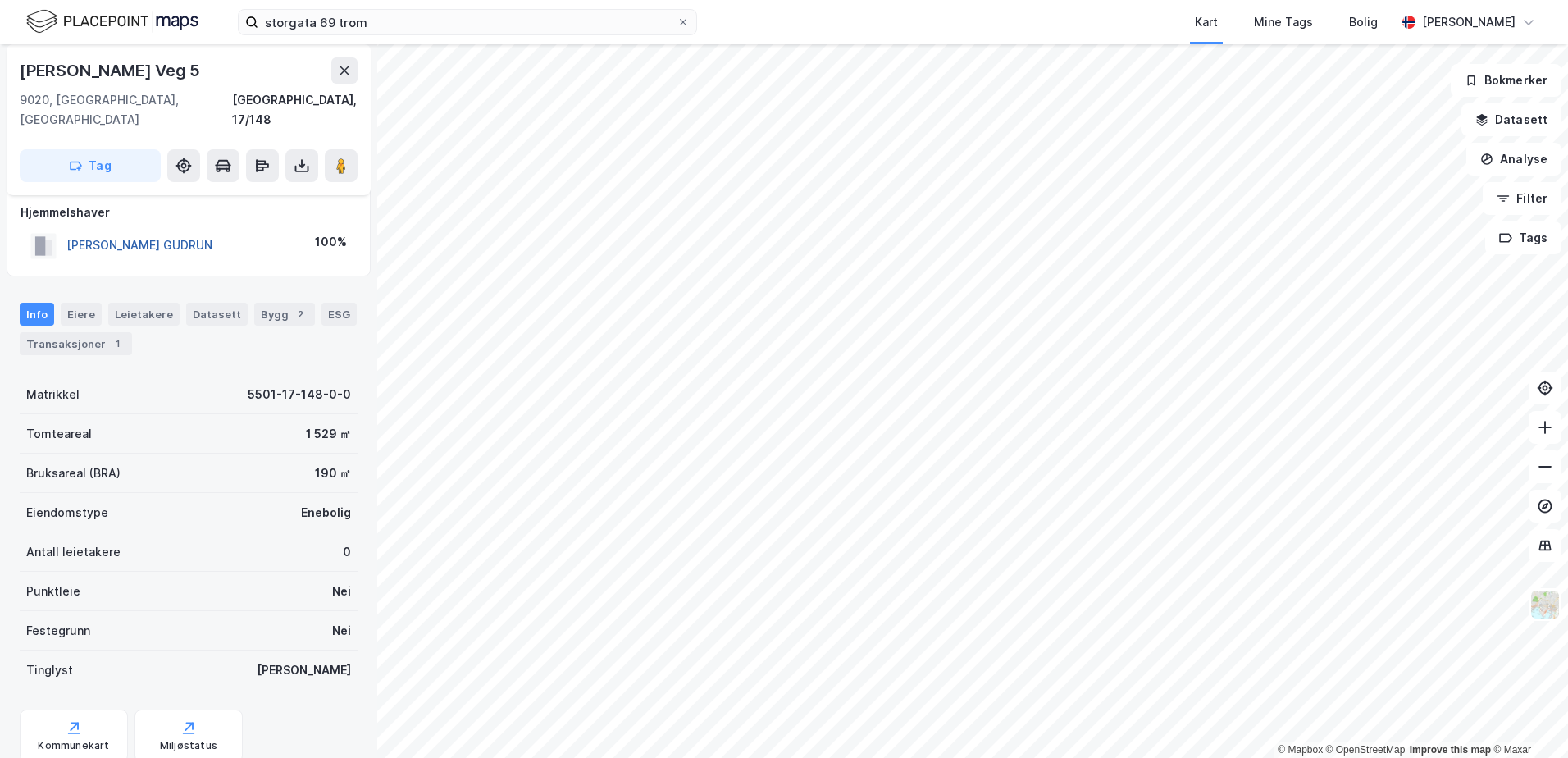
click at [0, 0] on button "[PERSON_NAME] GUDRUN" at bounding box center [0, 0] width 0 height 0
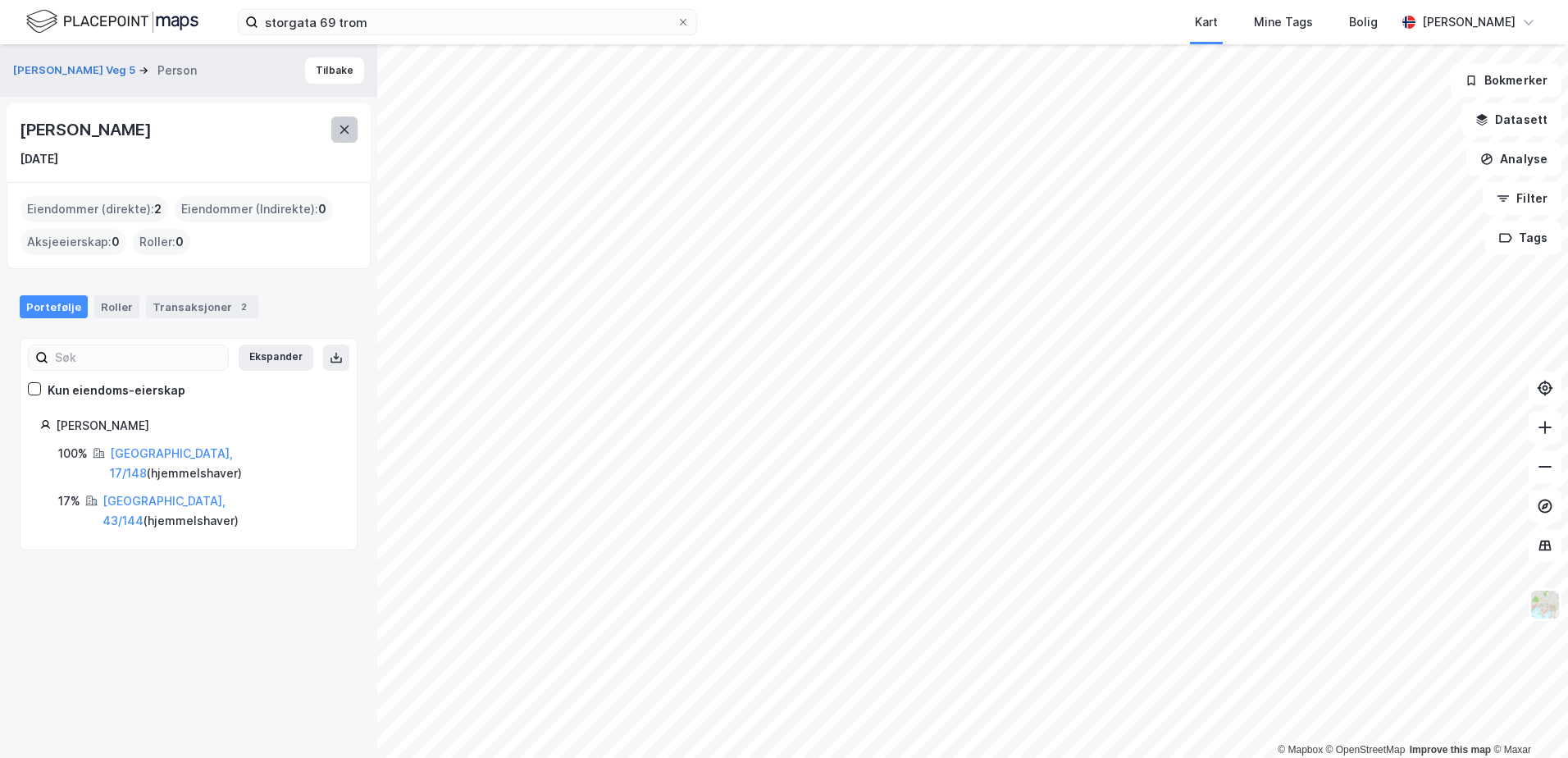
click at [337, 126] on button at bounding box center [344, 129] width 26 height 26
